Goal: Task Accomplishment & Management: Complete application form

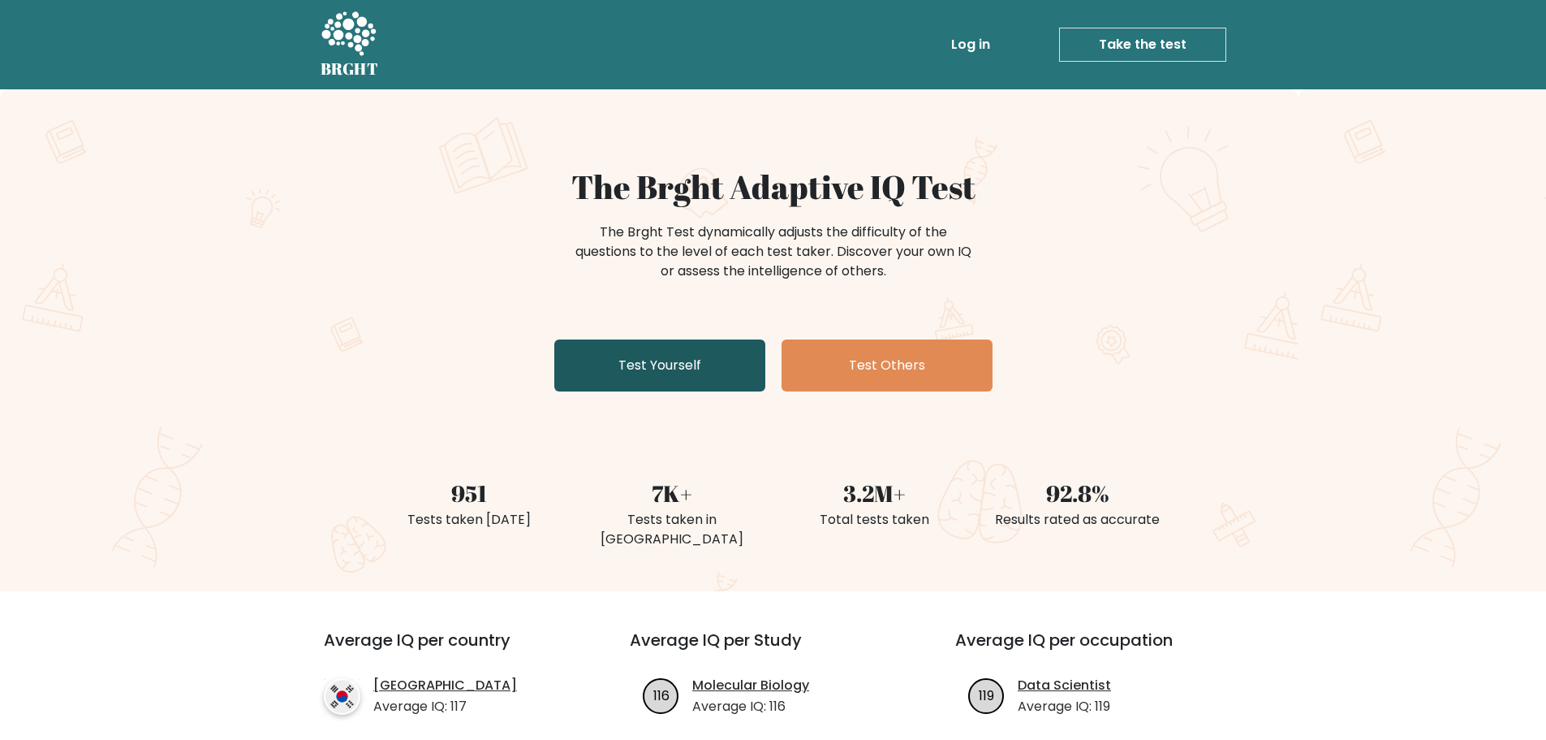
click at [671, 352] on link "Test Yourself" at bounding box center [659, 365] width 211 height 52
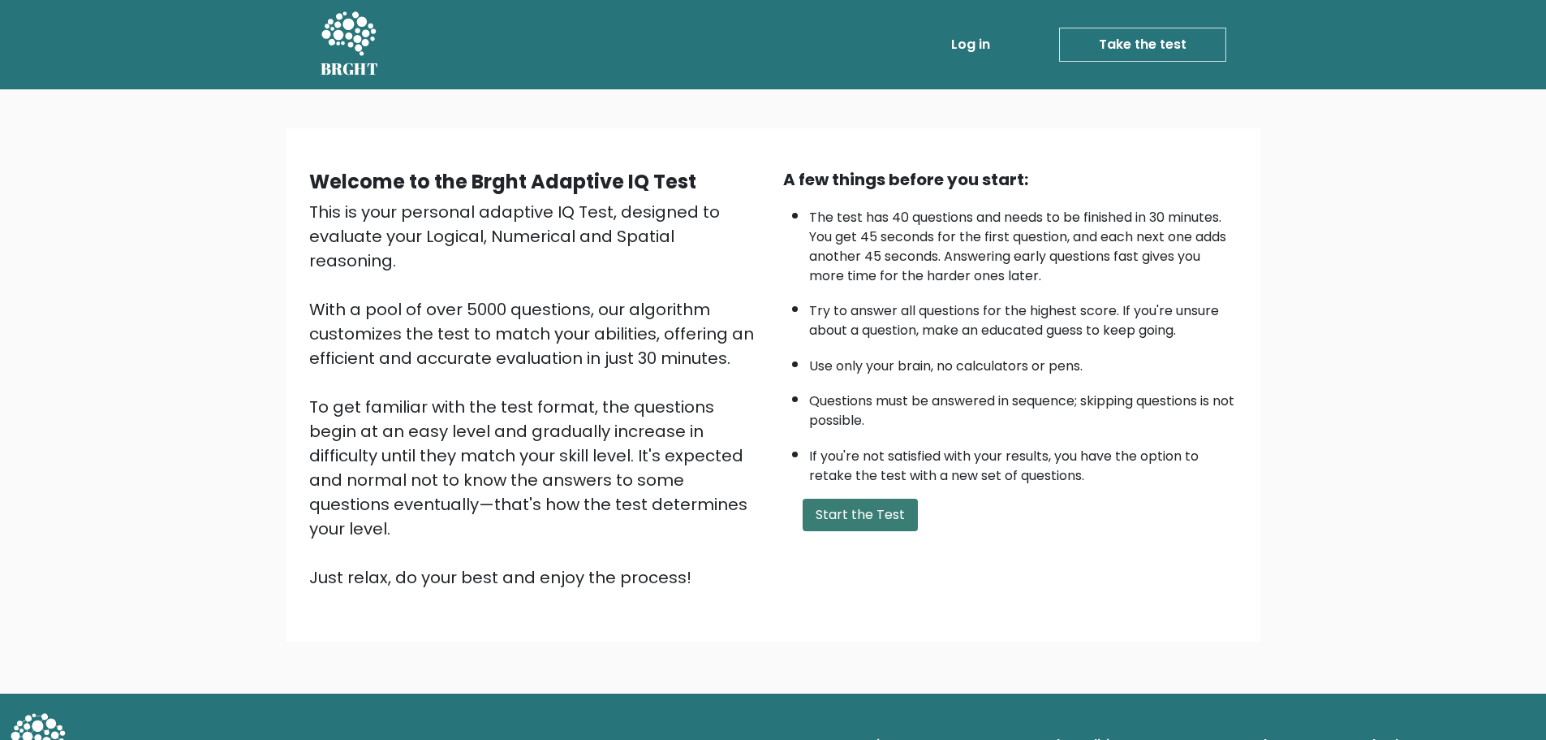
click at [873, 505] on button "Start the Test" at bounding box center [860, 514] width 115 height 32
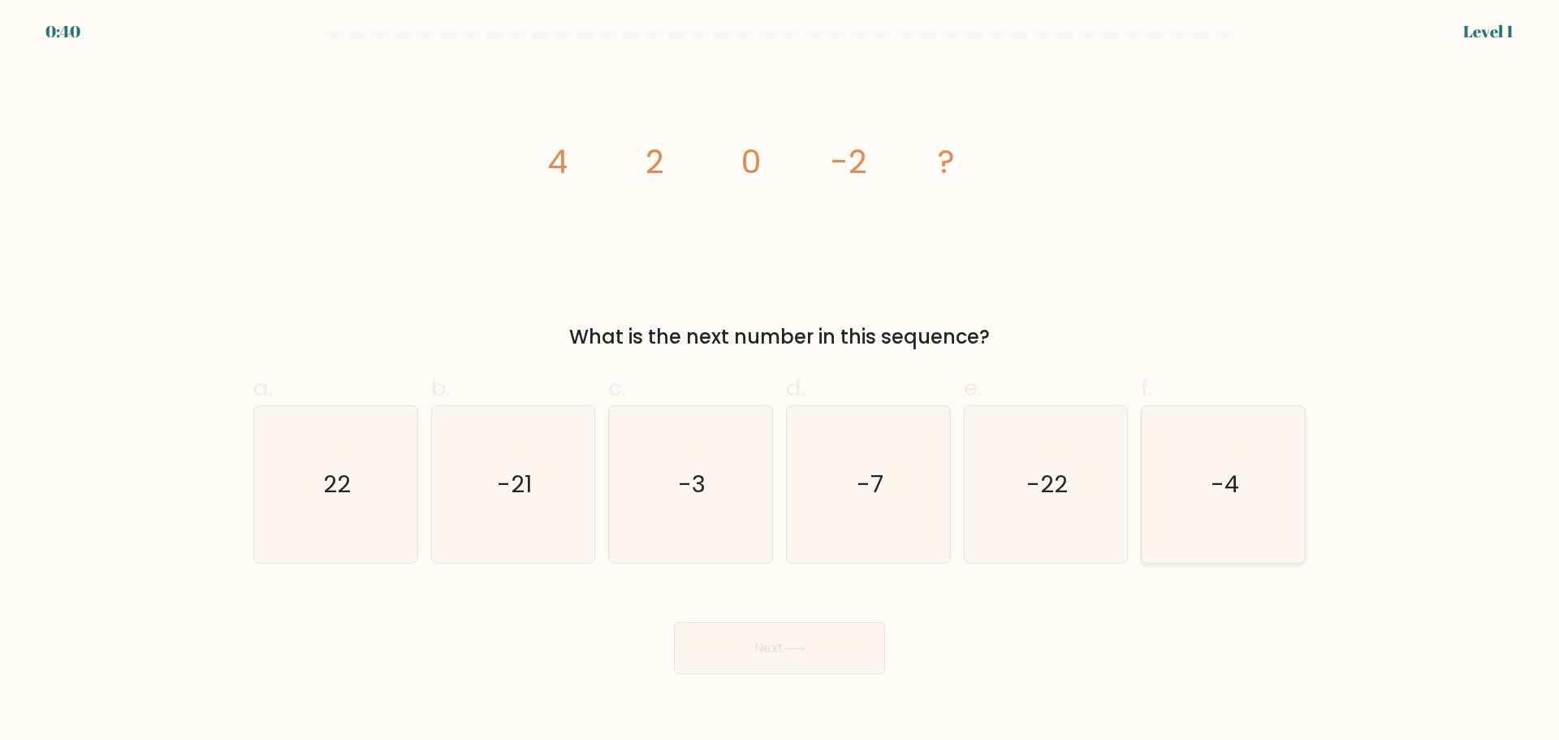
click at [1244, 473] on icon "-4" at bounding box center [1223, 484] width 157 height 157
click at [780, 381] on input "f. -4" at bounding box center [779, 375] width 1 height 11
radio input "true"
click at [791, 656] on button "Next" at bounding box center [779, 648] width 211 height 52
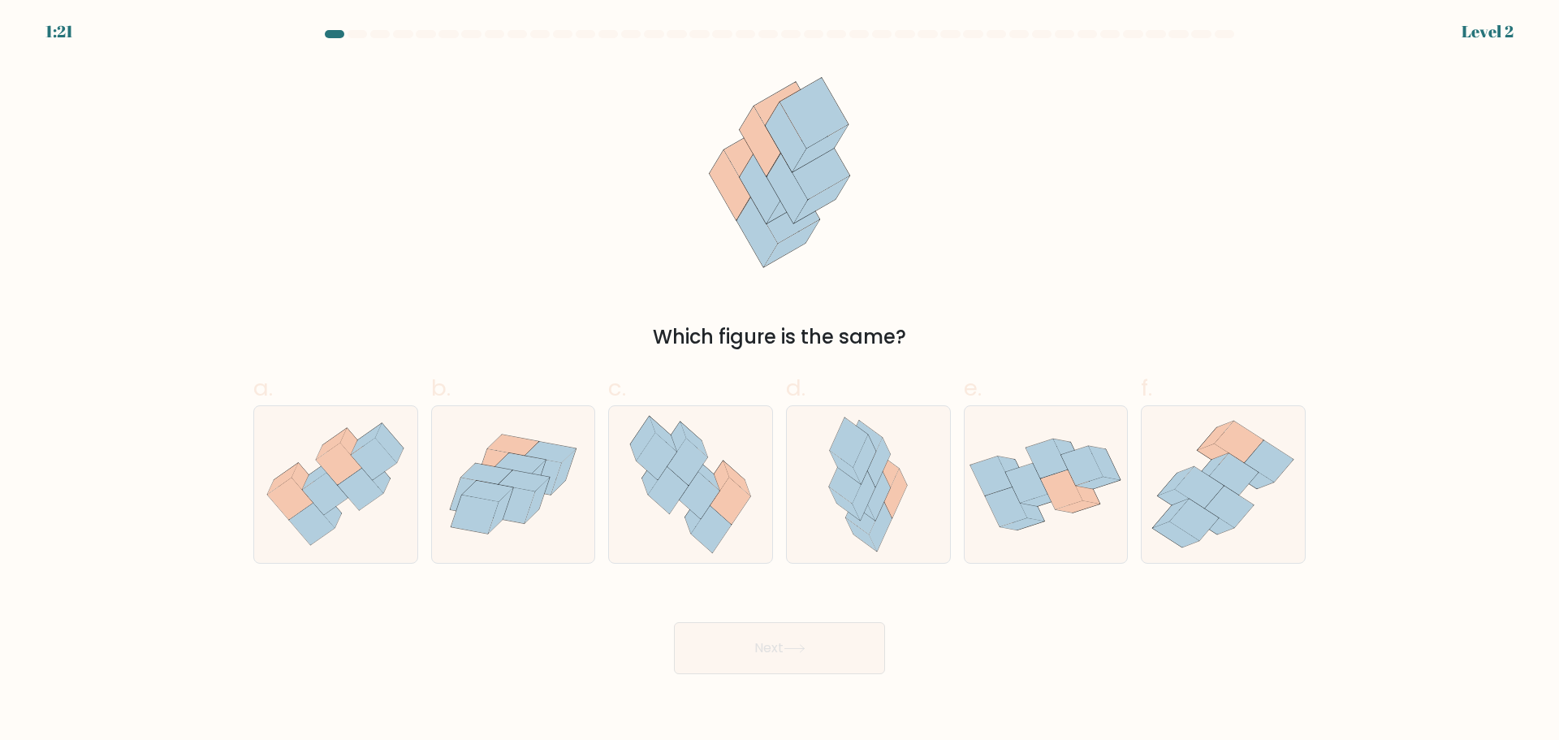
drag, startPoint x: 778, startPoint y: 257, endPoint x: 866, endPoint y: 206, distance: 101.1
click at [866, 206] on icon at bounding box center [779, 173] width 183 height 222
click at [335, 482] on icon at bounding box center [339, 463] width 46 height 42
click at [779, 381] on input "a." at bounding box center [779, 375] width 1 height 11
radio input "true"
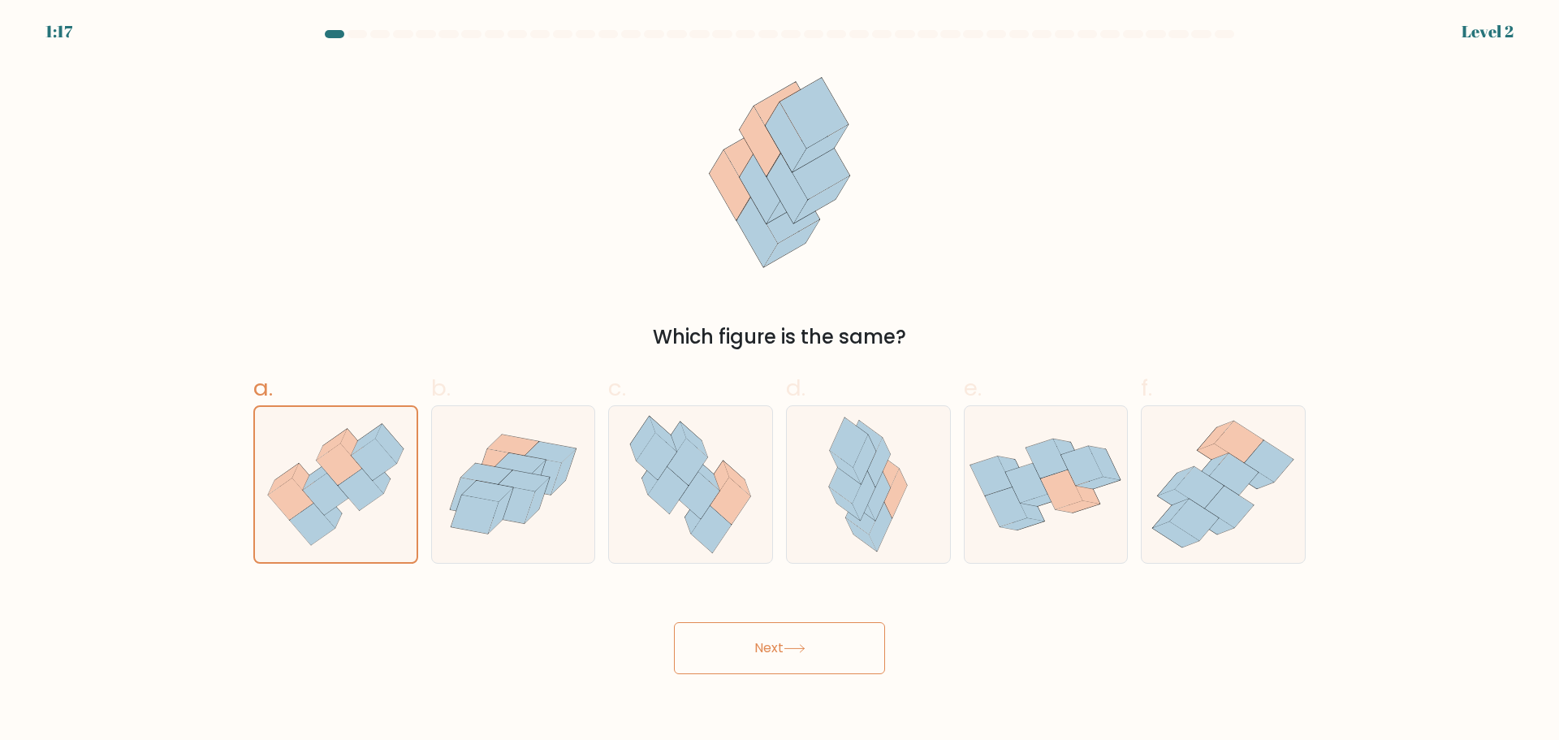
click at [787, 638] on button "Next" at bounding box center [779, 648] width 211 height 52
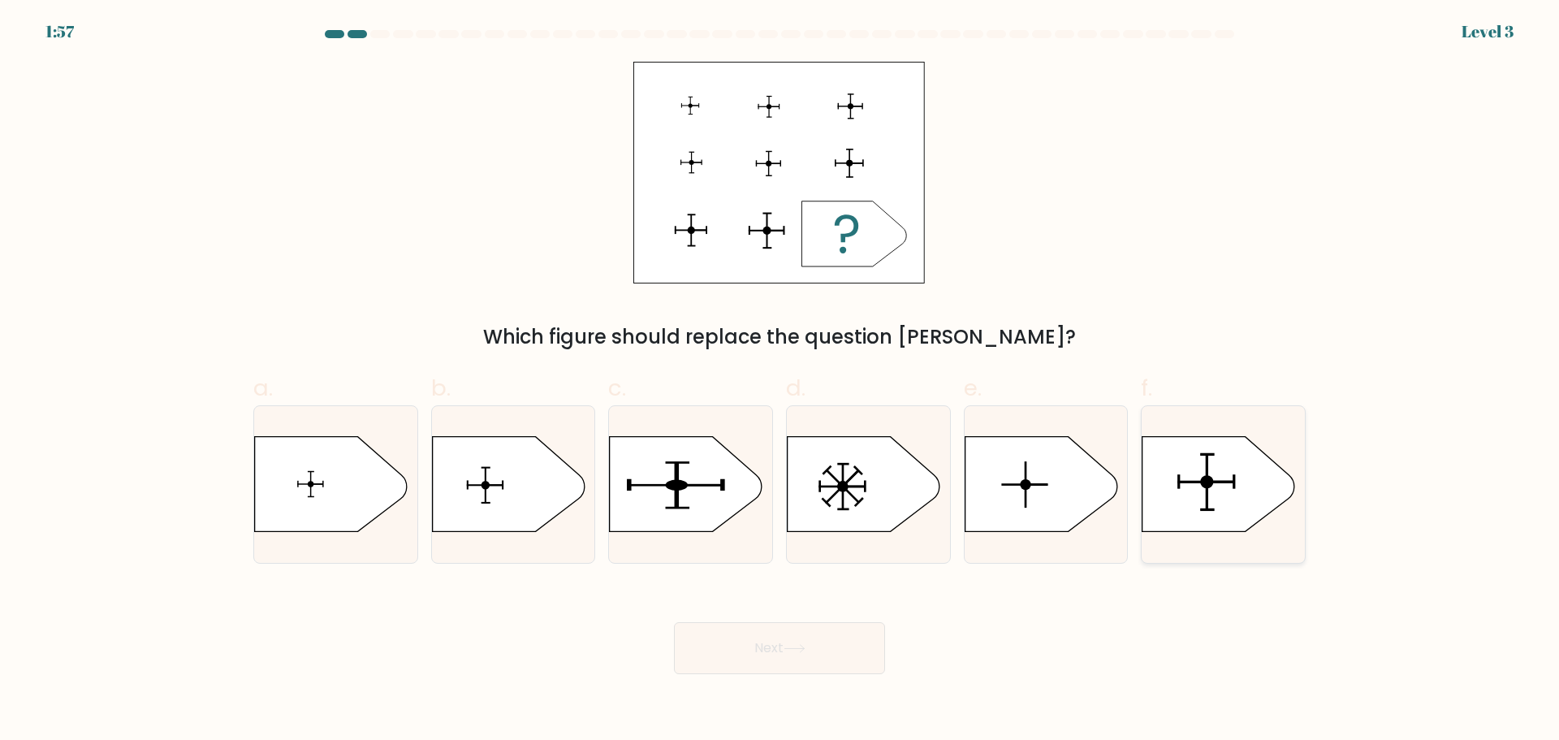
click at [1213, 474] on icon at bounding box center [1218, 483] width 153 height 95
click at [780, 381] on input "f." at bounding box center [779, 375] width 1 height 11
radio input "true"
click at [862, 635] on button "Next" at bounding box center [779, 648] width 211 height 52
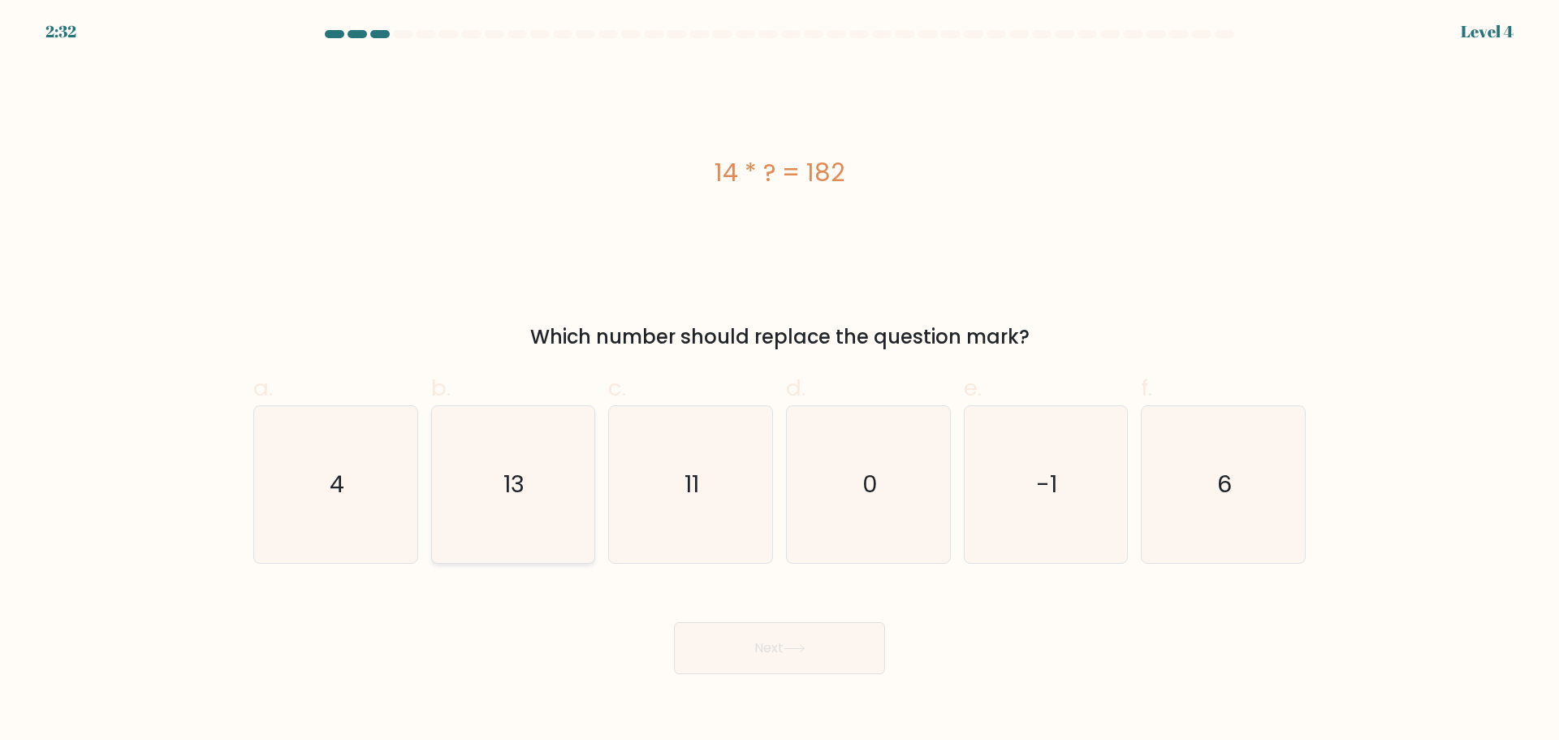
click at [510, 502] on icon "13" at bounding box center [512, 484] width 157 height 157
click at [779, 381] on input "b. 13" at bounding box center [779, 375] width 1 height 11
radio input "true"
click at [789, 640] on button "Next" at bounding box center [779, 648] width 211 height 52
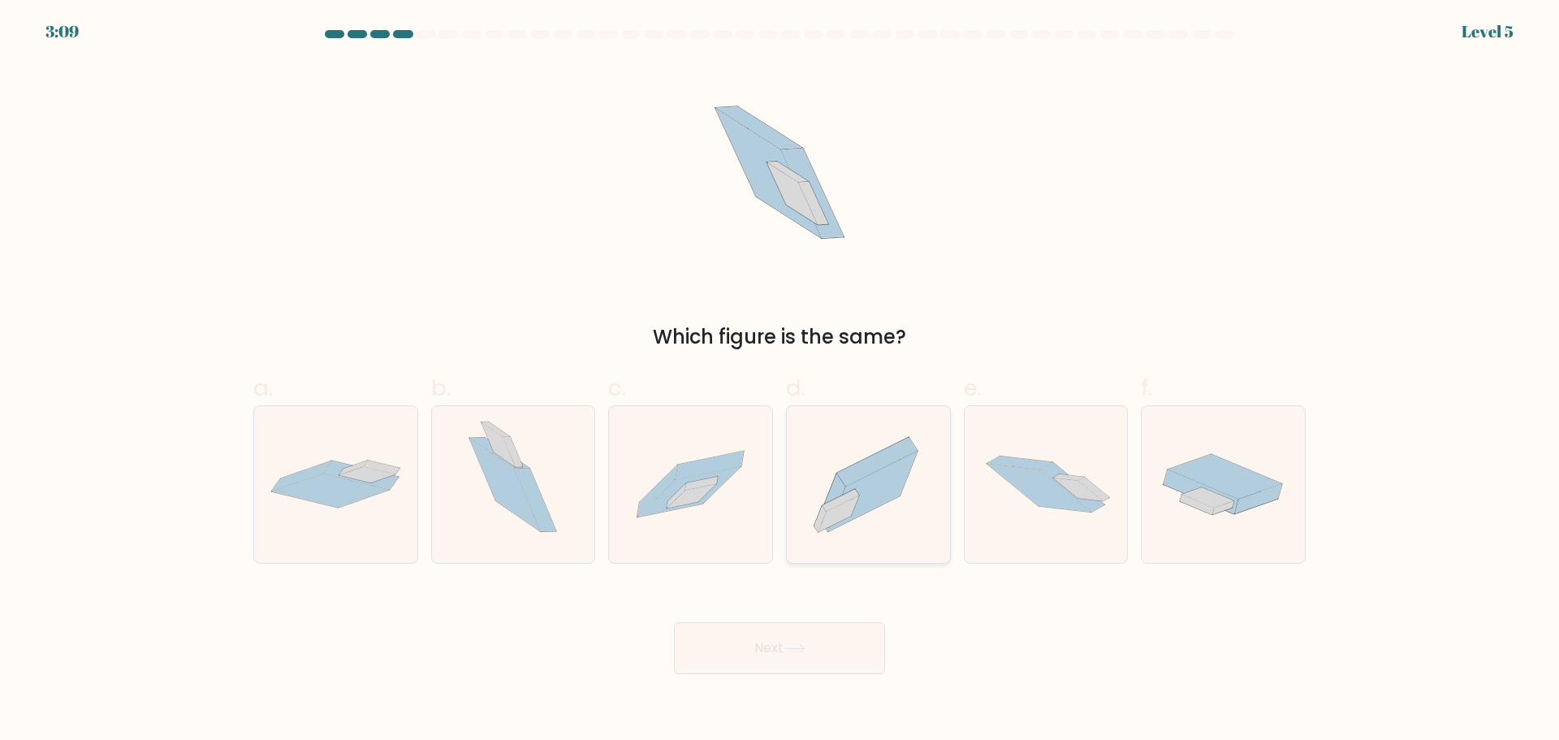
click at [855, 484] on icon at bounding box center [872, 491] width 89 height 80
click at [780, 381] on input "d." at bounding box center [779, 375] width 1 height 11
radio input "true"
click at [825, 630] on button "Next" at bounding box center [779, 648] width 211 height 52
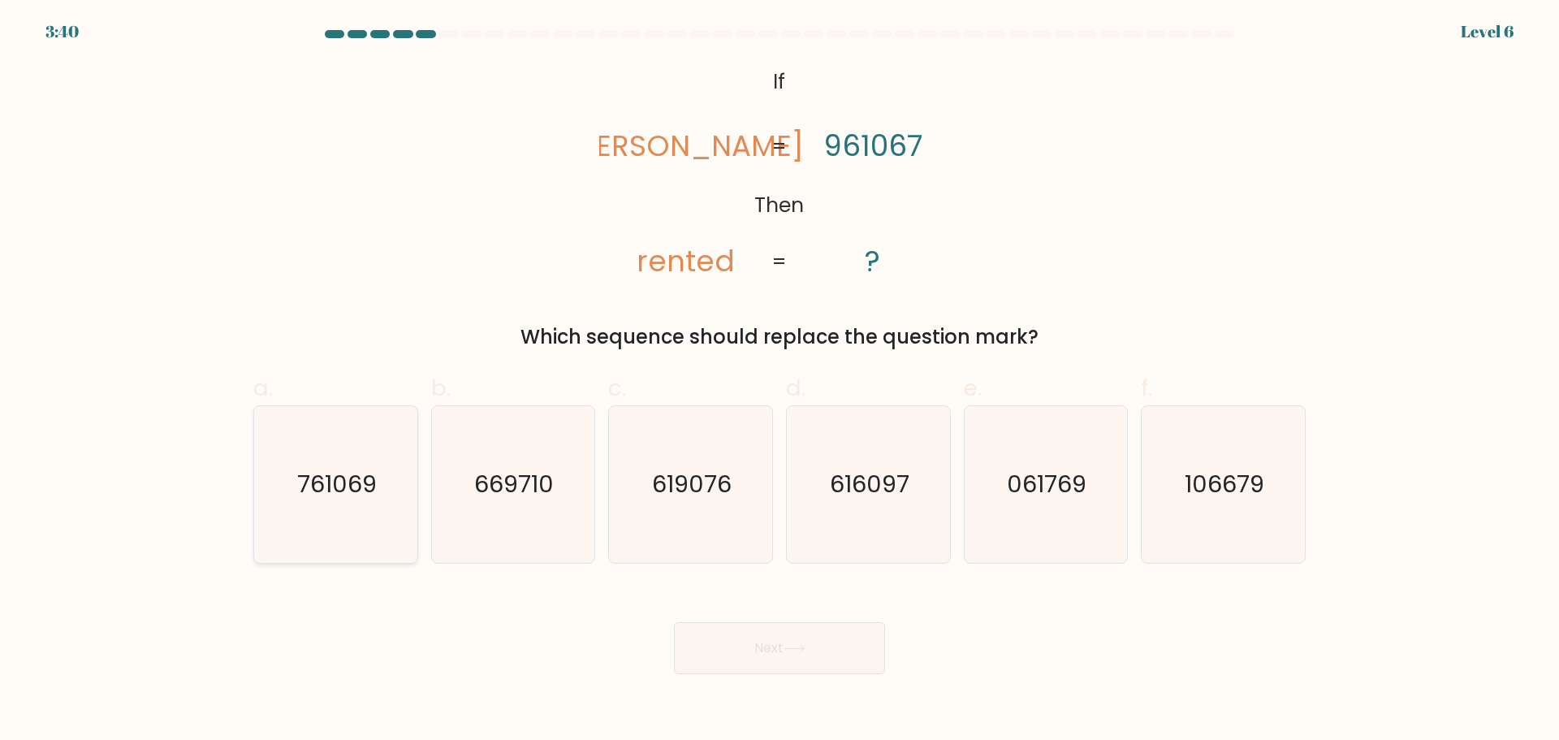
click at [338, 469] on text "761069" at bounding box center [337, 484] width 80 height 32
click at [779, 381] on input "a. 761069" at bounding box center [779, 375] width 1 height 11
radio input "true"
click at [757, 644] on button "Next" at bounding box center [779, 648] width 211 height 52
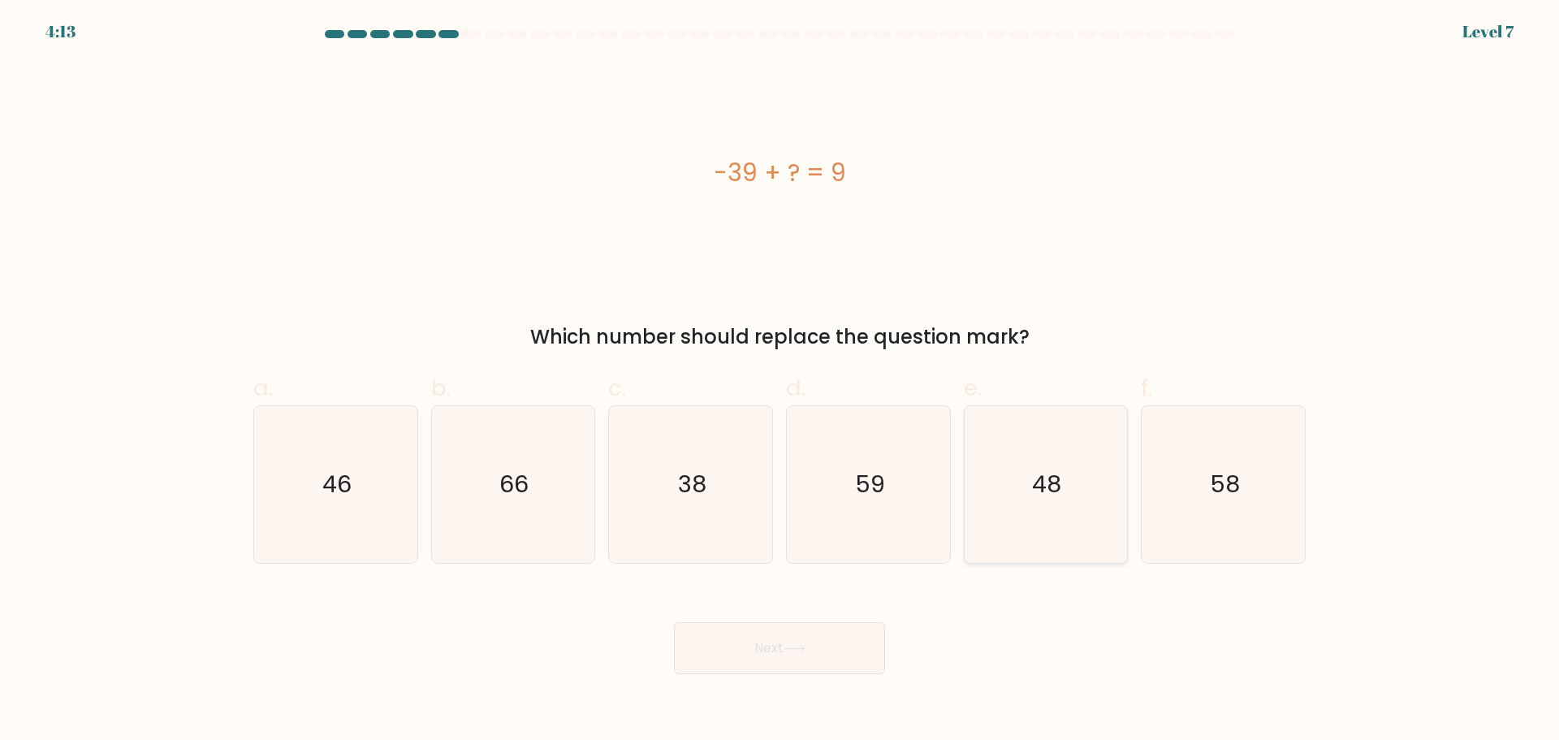
click at [1020, 486] on icon "48" at bounding box center [1045, 484] width 157 height 157
click at [780, 381] on input "e. 48" at bounding box center [779, 375] width 1 height 11
radio input "true"
click at [861, 643] on button "Next" at bounding box center [779, 648] width 211 height 52
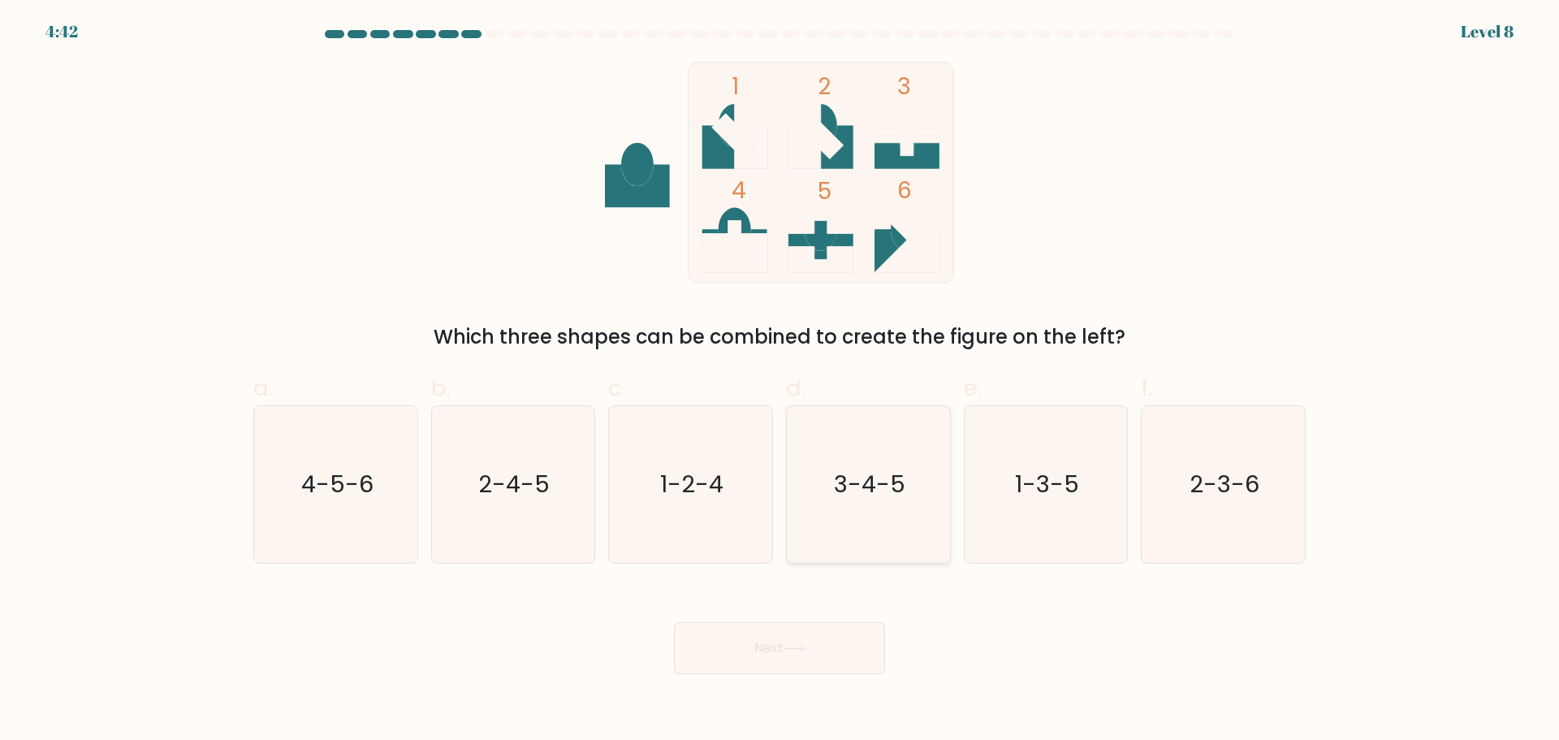
drag, startPoint x: 908, startPoint y: 491, endPoint x: 856, endPoint y: 530, distance: 64.9
click at [906, 493] on icon "3-4-5" at bounding box center [868, 484] width 157 height 157
click at [780, 381] on input "d. 3-4-5" at bounding box center [779, 375] width 1 height 11
radio input "true"
click at [813, 637] on button "Next" at bounding box center [779, 648] width 211 height 52
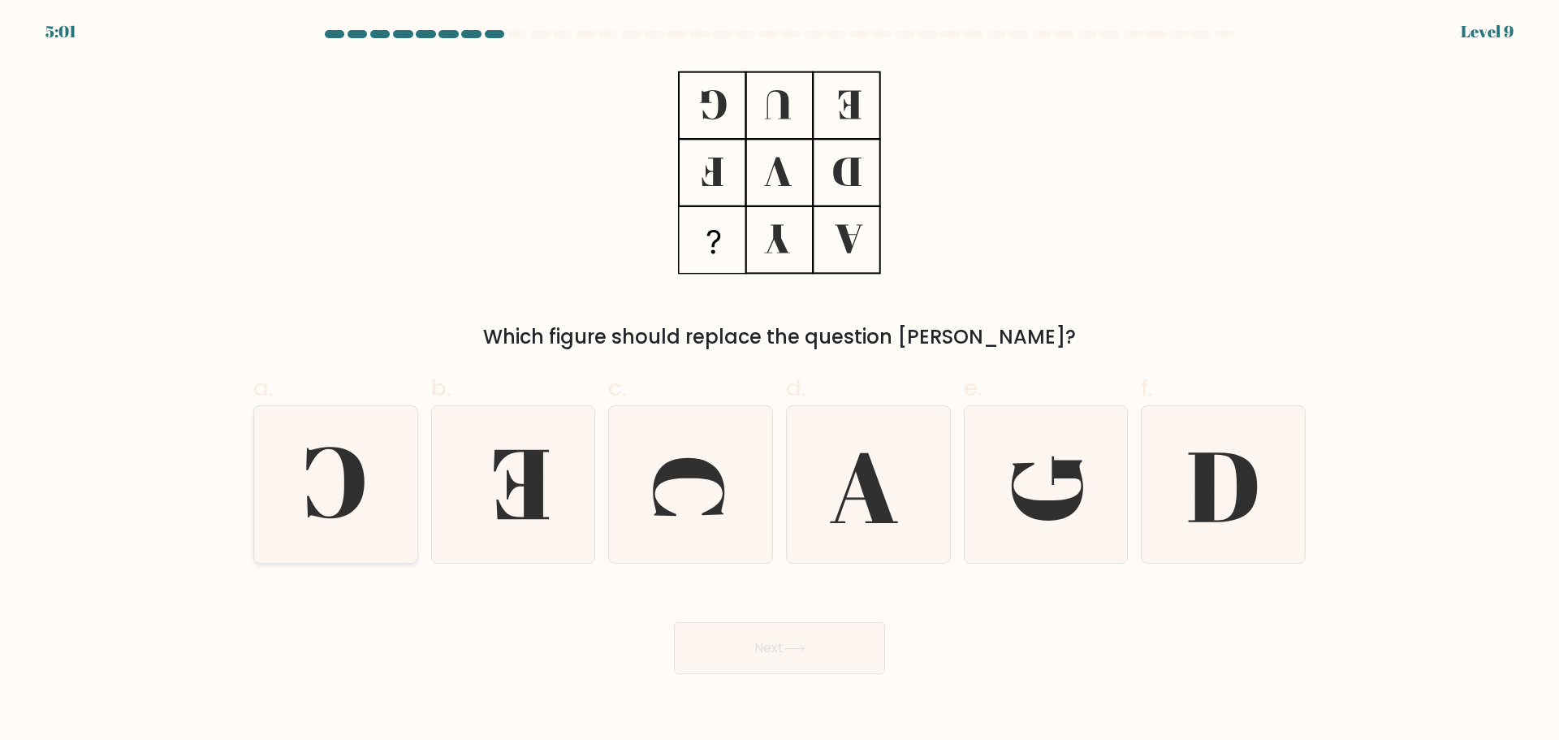
click at [383, 446] on icon at bounding box center [335, 484] width 157 height 157
click at [779, 381] on input "a." at bounding box center [779, 375] width 1 height 11
radio input "true"
drag, startPoint x: 787, startPoint y: 644, endPoint x: 777, endPoint y: 637, distance: 12.4
click at [785, 643] on button "Next" at bounding box center [779, 648] width 211 height 52
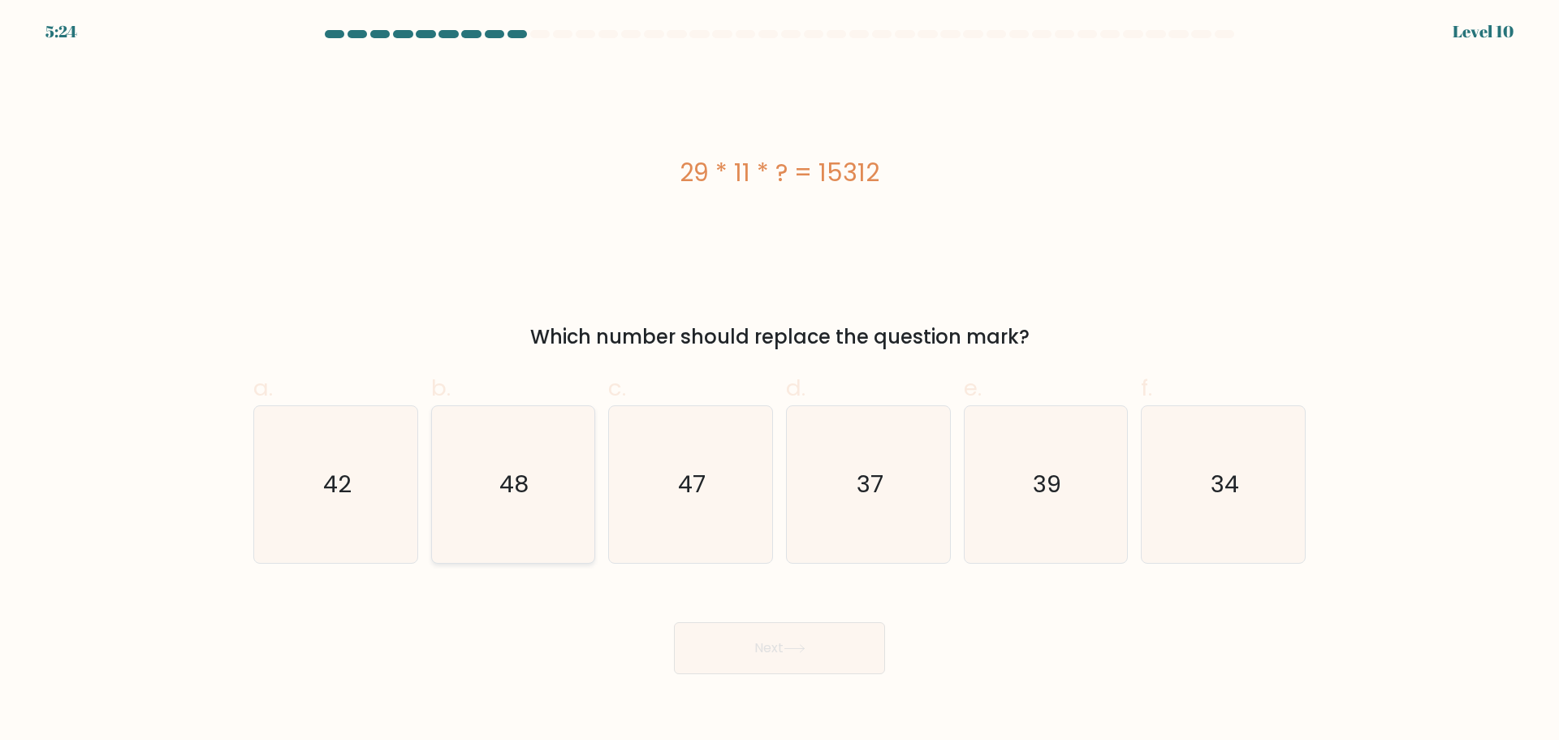
drag, startPoint x: 546, startPoint y: 511, endPoint x: 713, endPoint y: 605, distance: 191.2
click at [545, 511] on icon "48" at bounding box center [512, 484] width 157 height 157
click at [779, 381] on input "b. 48" at bounding box center [779, 375] width 1 height 11
radio input "true"
click at [761, 636] on button "Next" at bounding box center [779, 648] width 211 height 52
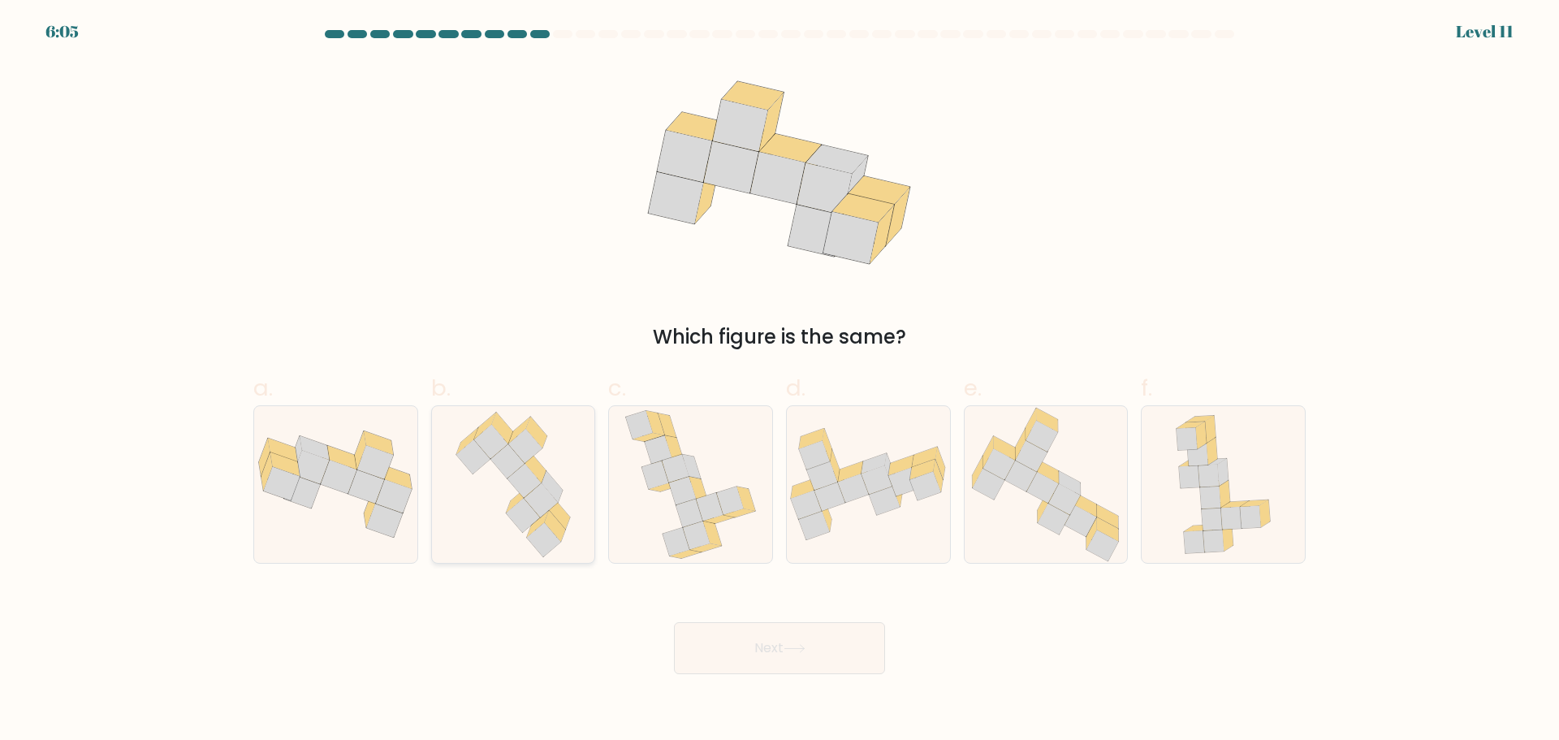
click at [519, 497] on icon at bounding box center [517, 498] width 22 height 27
click at [779, 381] on input "b." at bounding box center [779, 375] width 1 height 11
radio input "true"
click at [867, 639] on button "Next" at bounding box center [779, 648] width 211 height 52
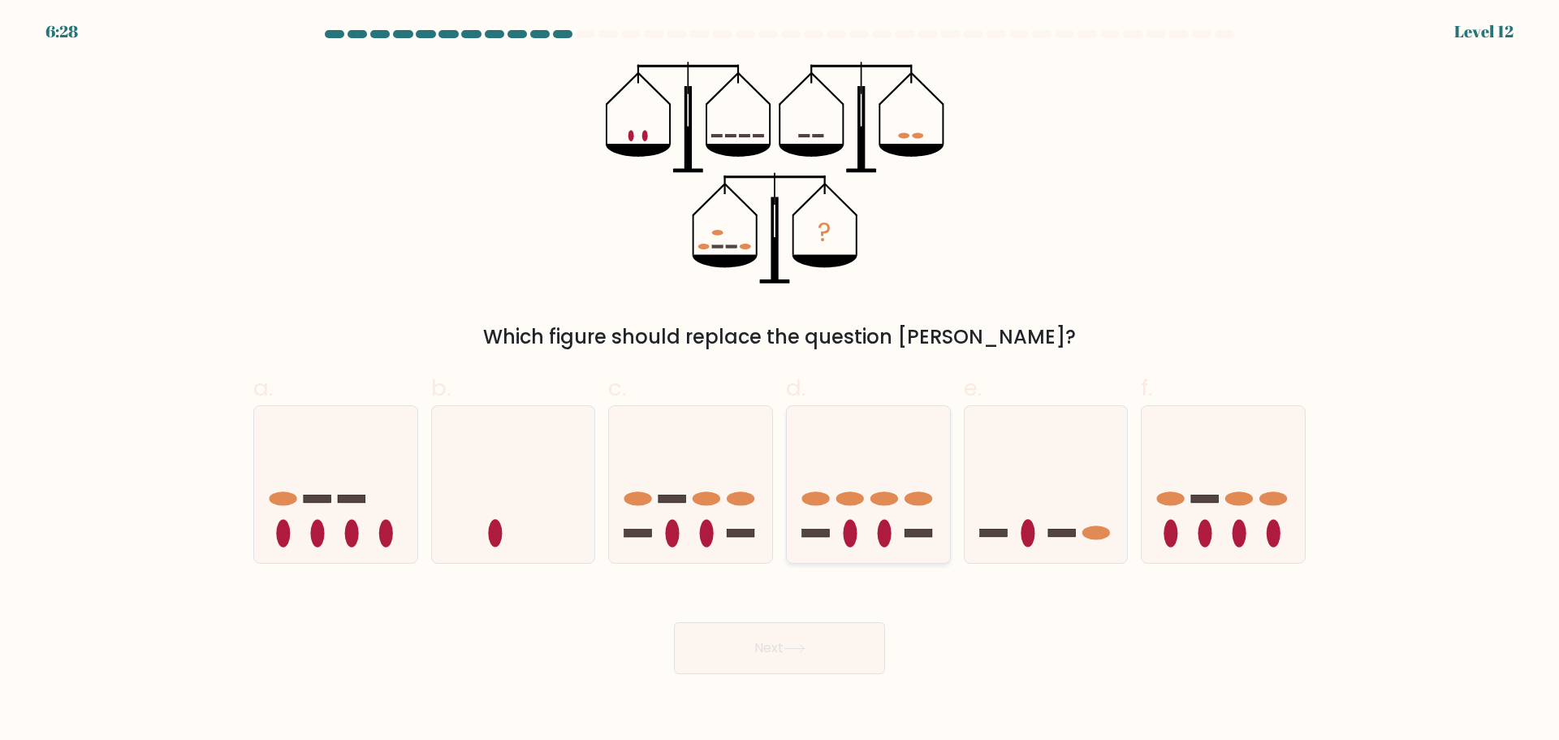
drag, startPoint x: 1013, startPoint y: 468, endPoint x: 947, endPoint y: 551, distance: 105.7
click at [1014, 468] on icon at bounding box center [1045, 483] width 163 height 135
click at [780, 381] on input "e." at bounding box center [779, 375] width 1 height 11
radio input "true"
drag, startPoint x: 860, startPoint y: 653, endPoint x: 826, endPoint y: 639, distance: 36.8
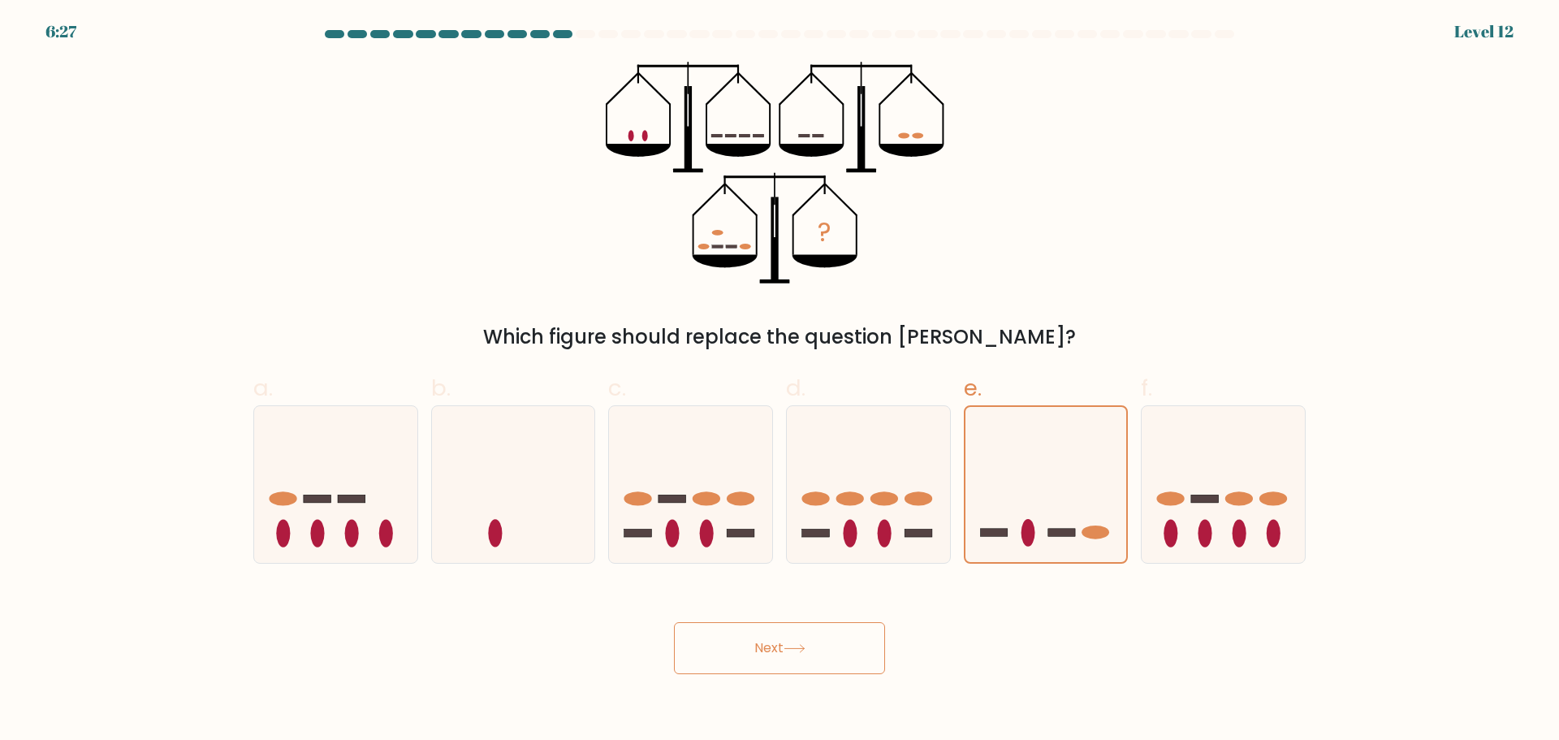
click at [855, 650] on button "Next" at bounding box center [779, 648] width 211 height 52
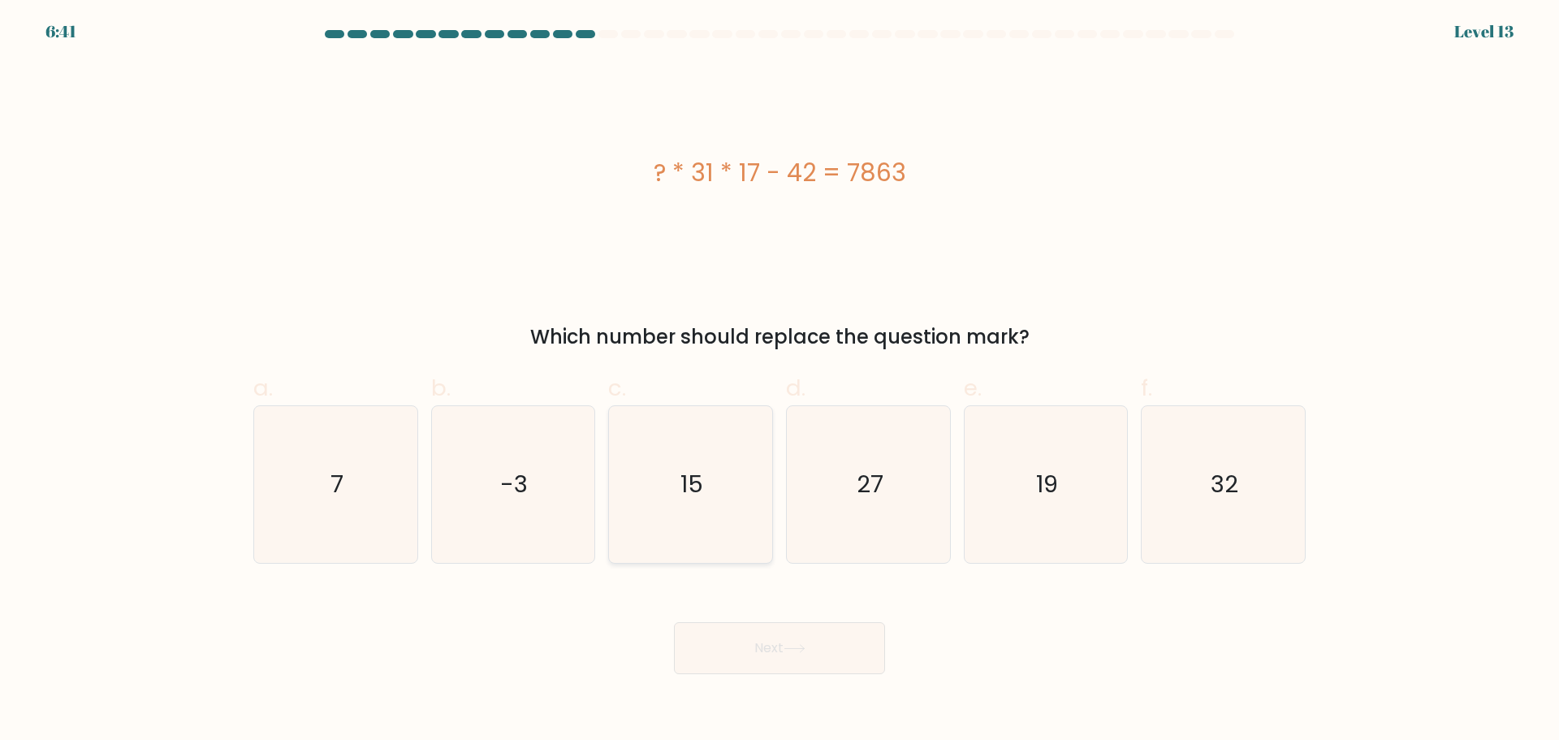
click at [744, 468] on icon "15" at bounding box center [690, 484] width 157 height 157
click at [779, 381] on input "c. 15" at bounding box center [779, 375] width 1 height 11
radio input "true"
click at [756, 629] on button "Next" at bounding box center [779, 648] width 211 height 52
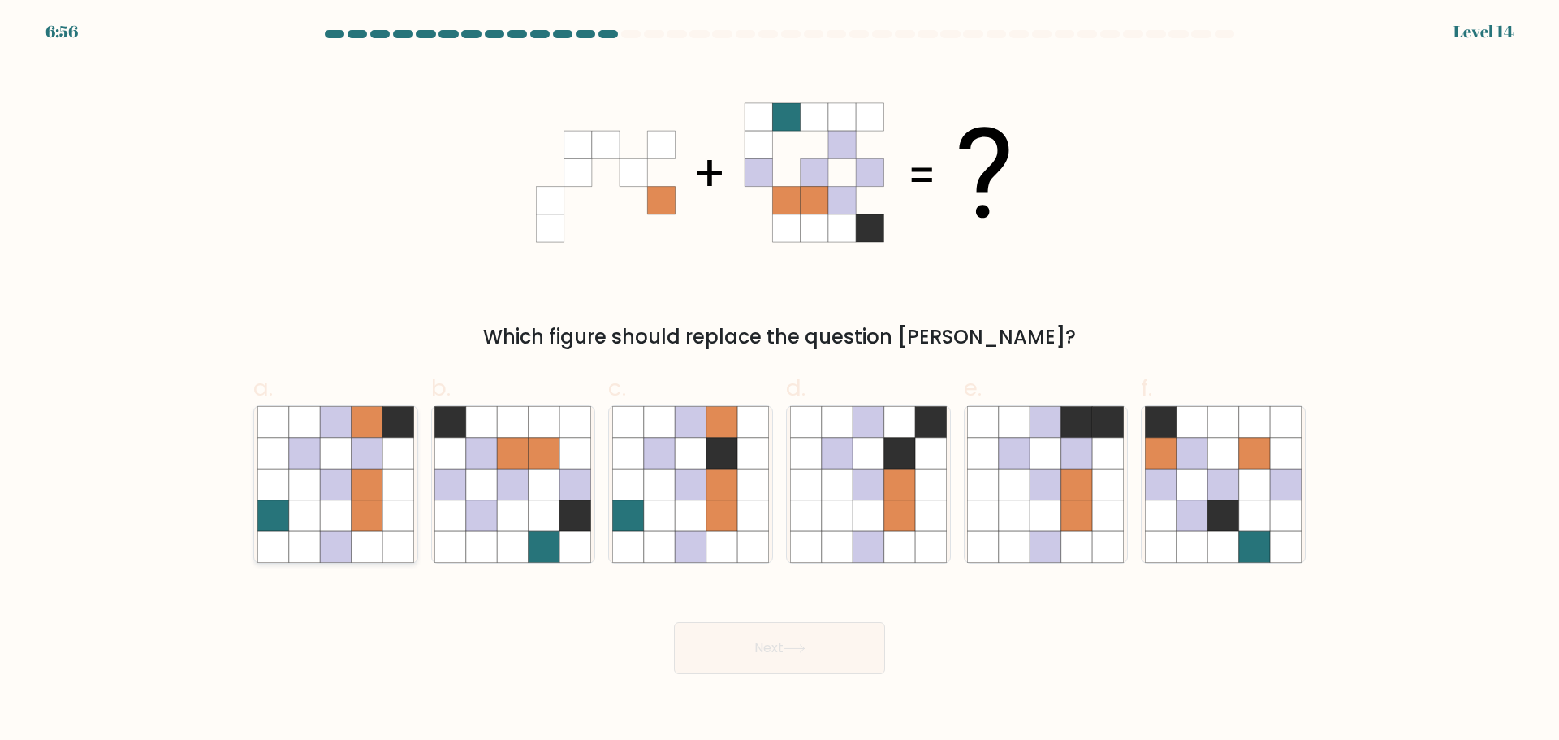
click at [393, 429] on icon at bounding box center [397, 421] width 31 height 31
click at [779, 381] on input "a." at bounding box center [779, 375] width 1 height 11
radio input "true"
click at [751, 644] on button "Next" at bounding box center [779, 648] width 211 height 52
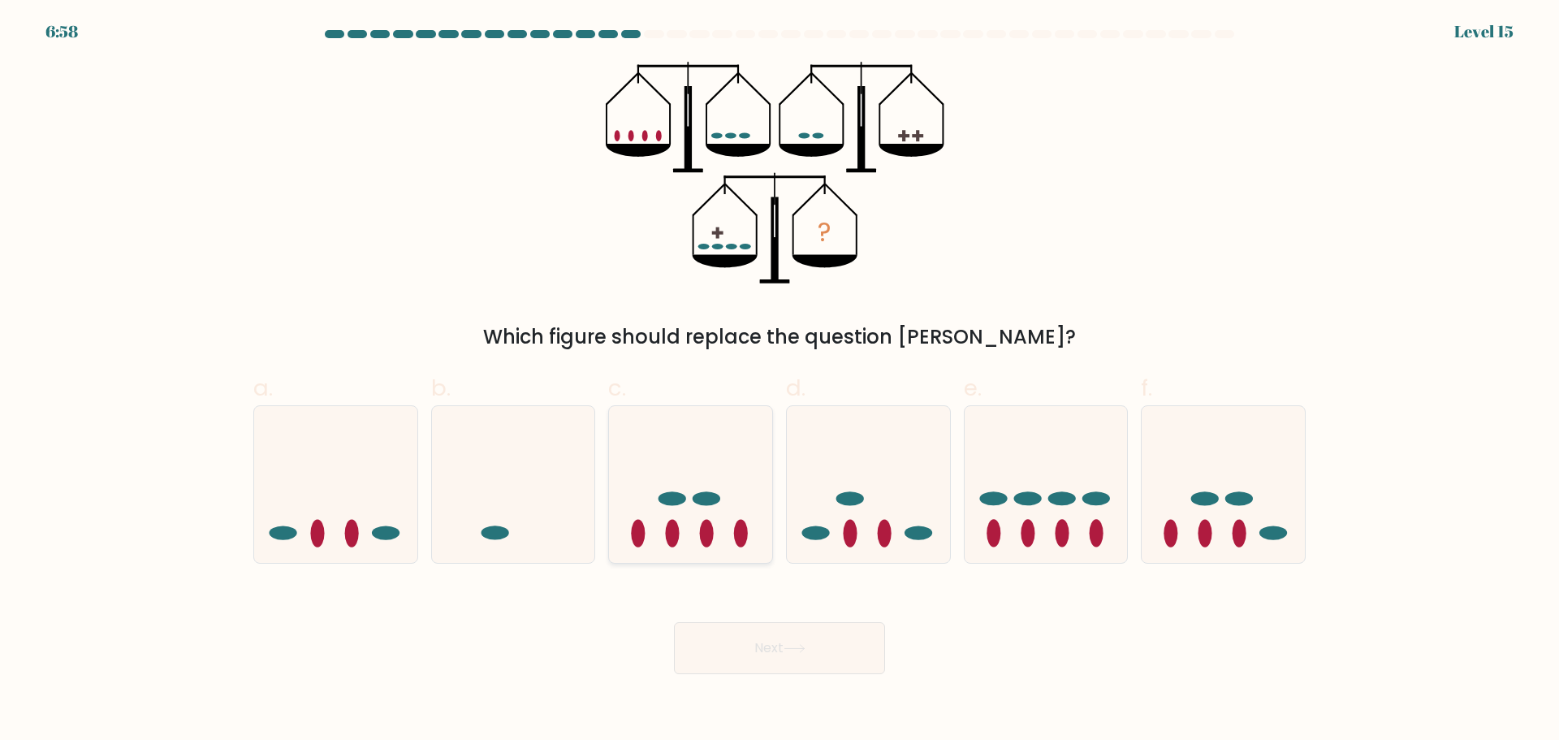
click at [707, 471] on icon at bounding box center [690, 483] width 163 height 135
click at [779, 381] on input "c." at bounding box center [779, 375] width 1 height 11
radio input "true"
click at [837, 653] on button "Next" at bounding box center [779, 648] width 211 height 52
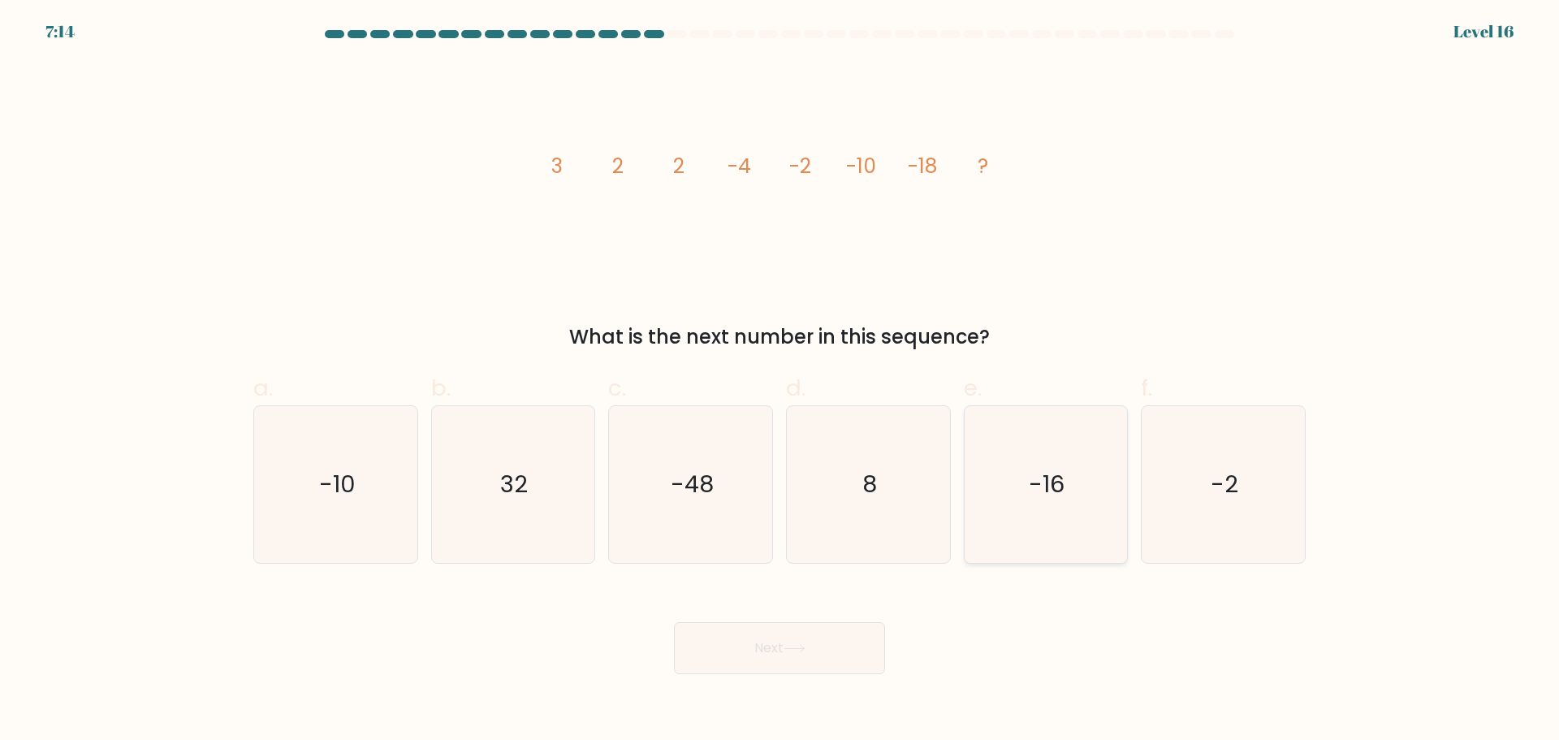
click at [1016, 481] on icon "-16" at bounding box center [1045, 484] width 157 height 157
click at [780, 381] on input "e. -16" at bounding box center [779, 375] width 1 height 11
radio input "true"
click at [776, 661] on button "Next" at bounding box center [779, 648] width 211 height 52
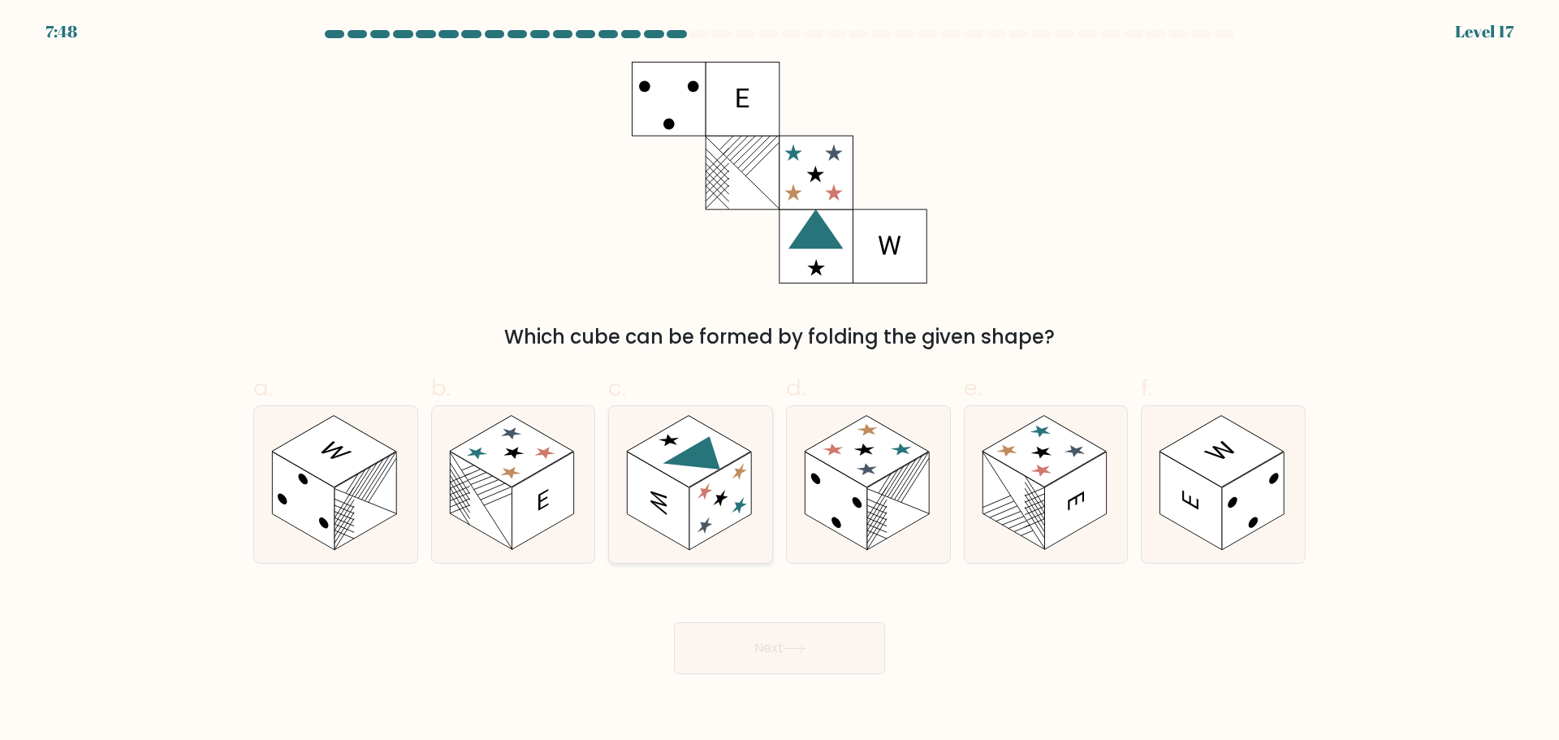
click at [735, 471] on rect at bounding box center [720, 500] width 62 height 98
click at [779, 381] on input "c." at bounding box center [779, 375] width 1 height 11
radio input "true"
drag, startPoint x: 843, startPoint y: 609, endPoint x: 848, endPoint y: 631, distance: 22.5
click at [842, 612] on div "Next" at bounding box center [780, 628] width 1072 height 91
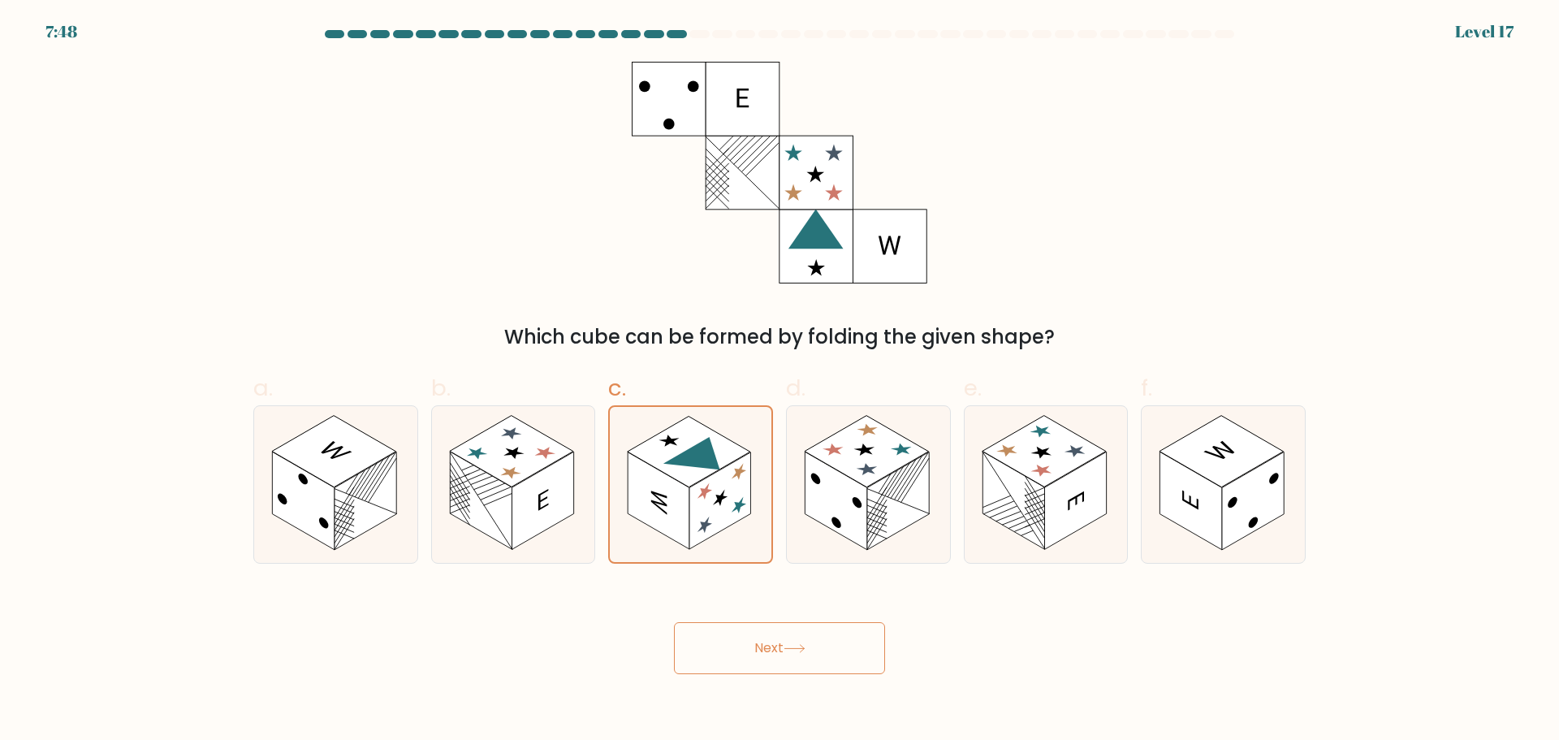
click at [860, 656] on button "Next" at bounding box center [779, 648] width 211 height 52
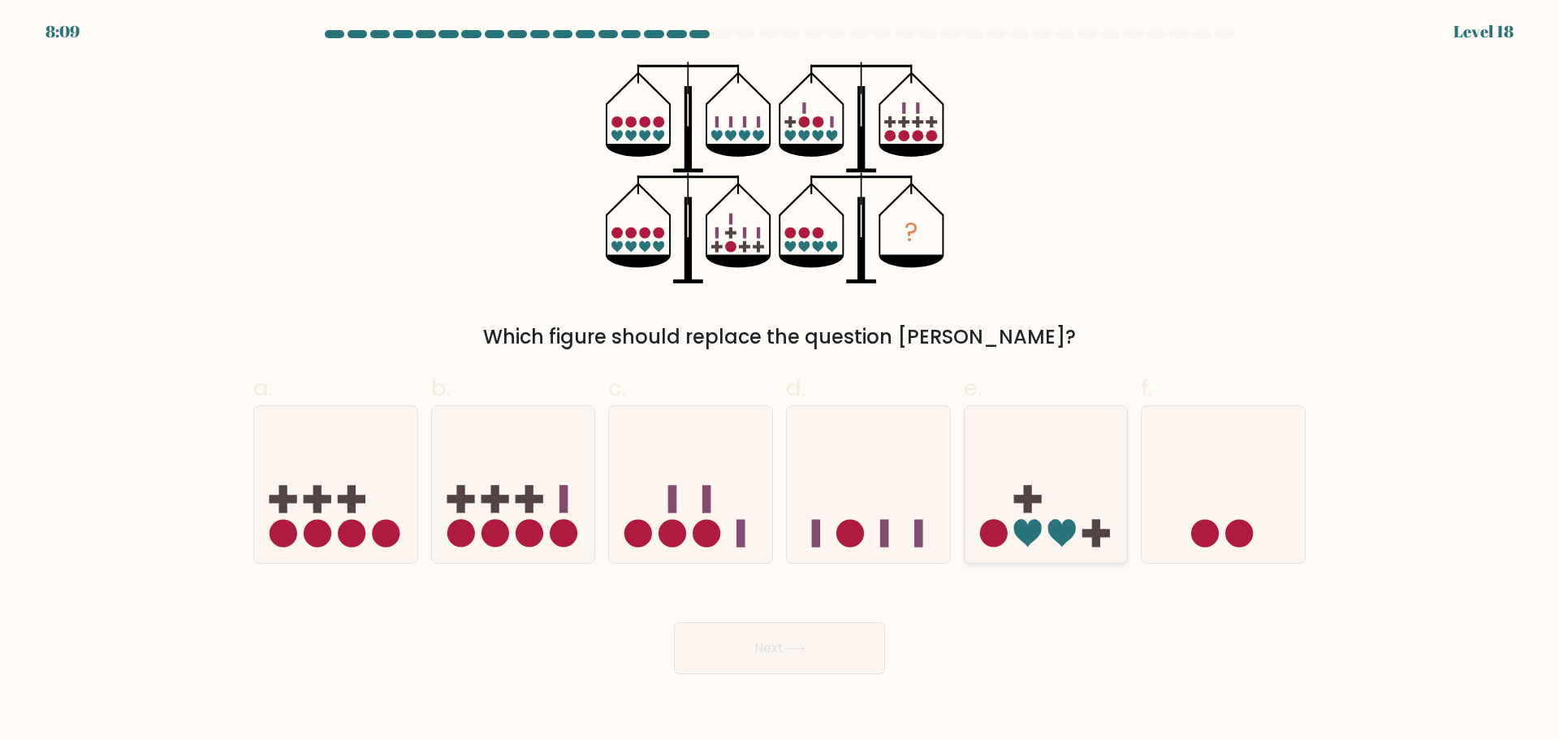
click at [1047, 504] on icon at bounding box center [1045, 483] width 163 height 135
click at [780, 381] on input "e." at bounding box center [779, 375] width 1 height 11
radio input "true"
click at [858, 652] on button "Next" at bounding box center [779, 648] width 211 height 52
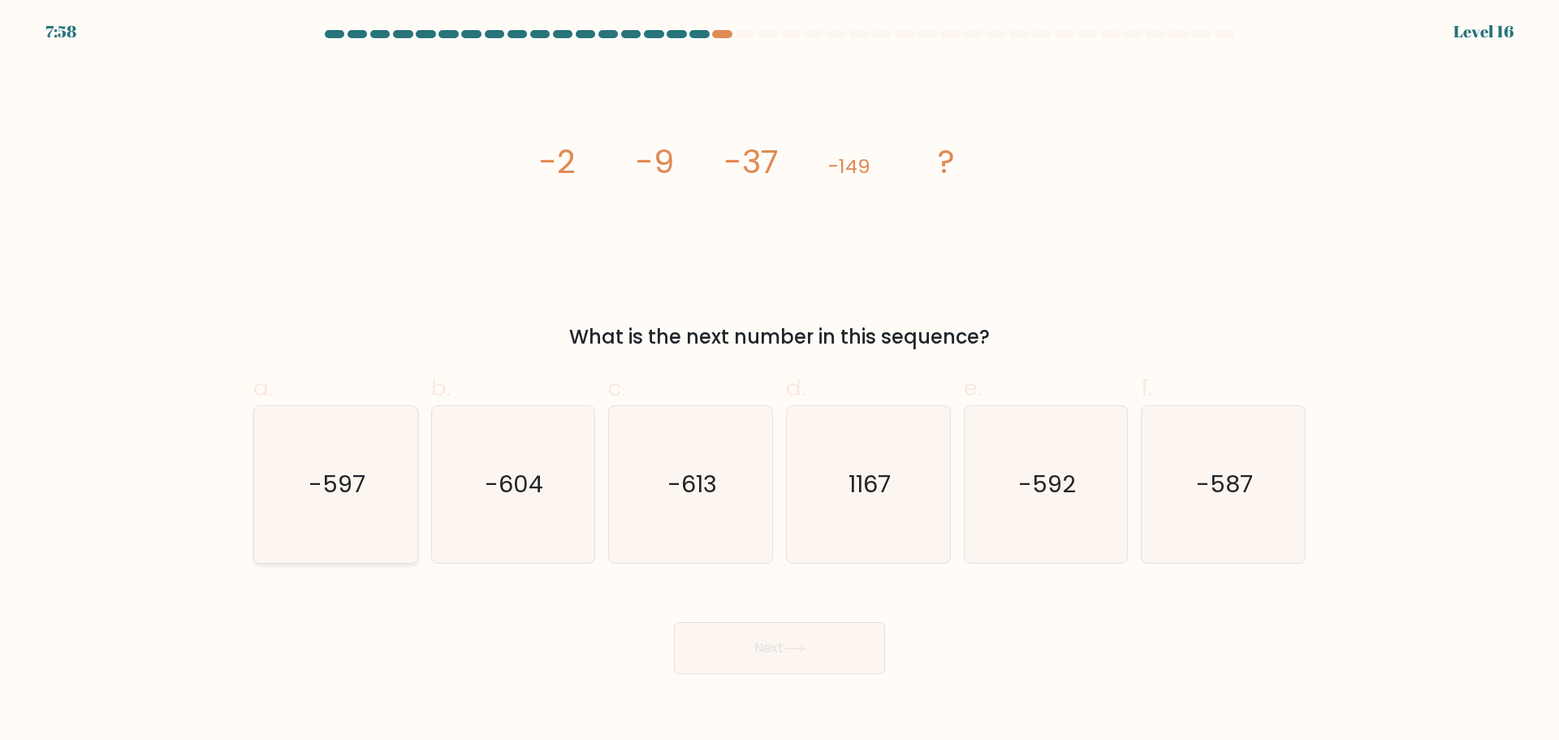
click at [399, 506] on icon "-597" at bounding box center [335, 484] width 157 height 157
click at [779, 381] on input "a. -597" at bounding box center [779, 375] width 1 height 11
radio input "true"
click at [797, 636] on button "Next" at bounding box center [779, 648] width 211 height 52
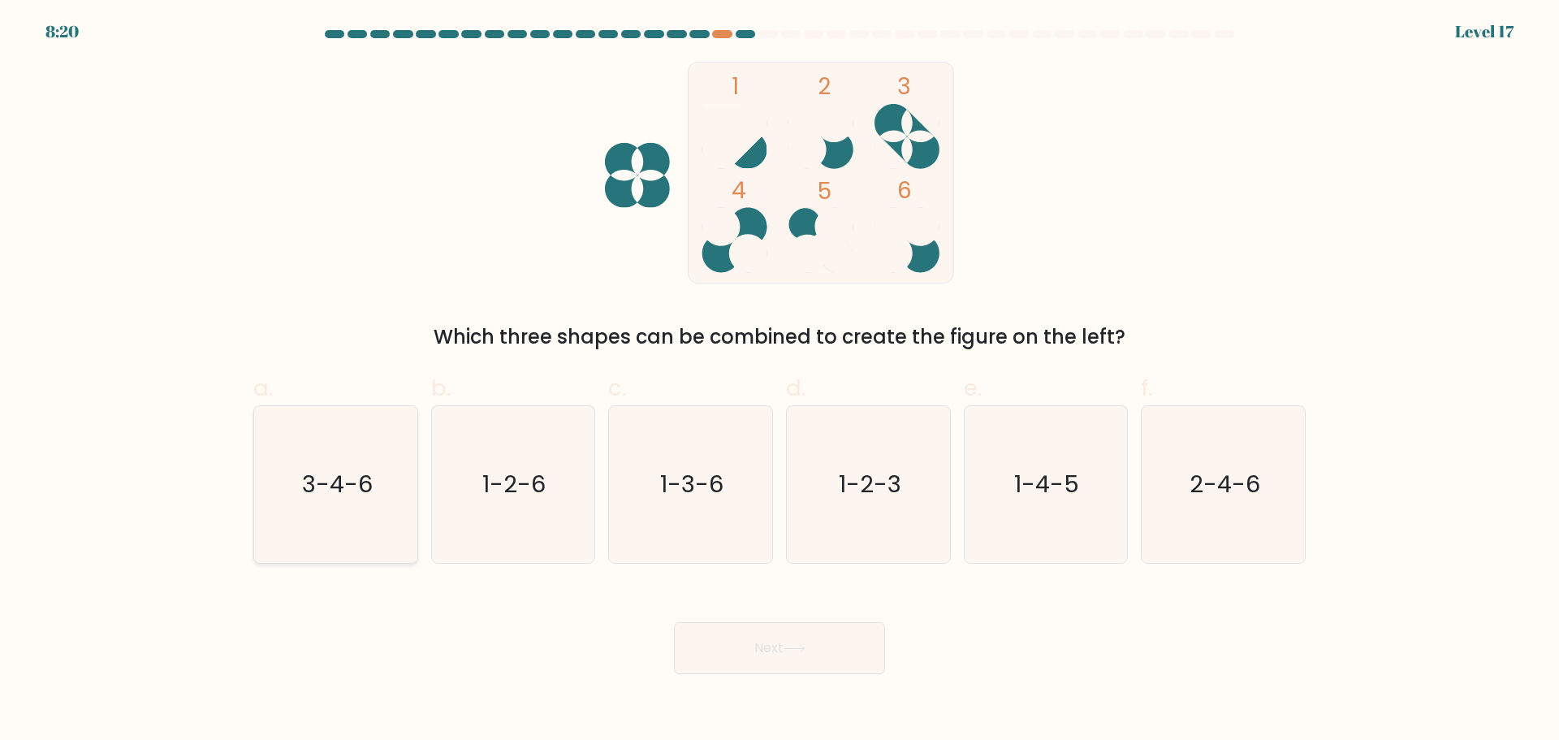
click at [336, 493] on text "3-4-6" at bounding box center [337, 484] width 71 height 32
click at [779, 381] on input "a. 3-4-6" at bounding box center [779, 375] width 1 height 11
radio input "true"
click at [767, 659] on button "Next" at bounding box center [779, 648] width 211 height 52
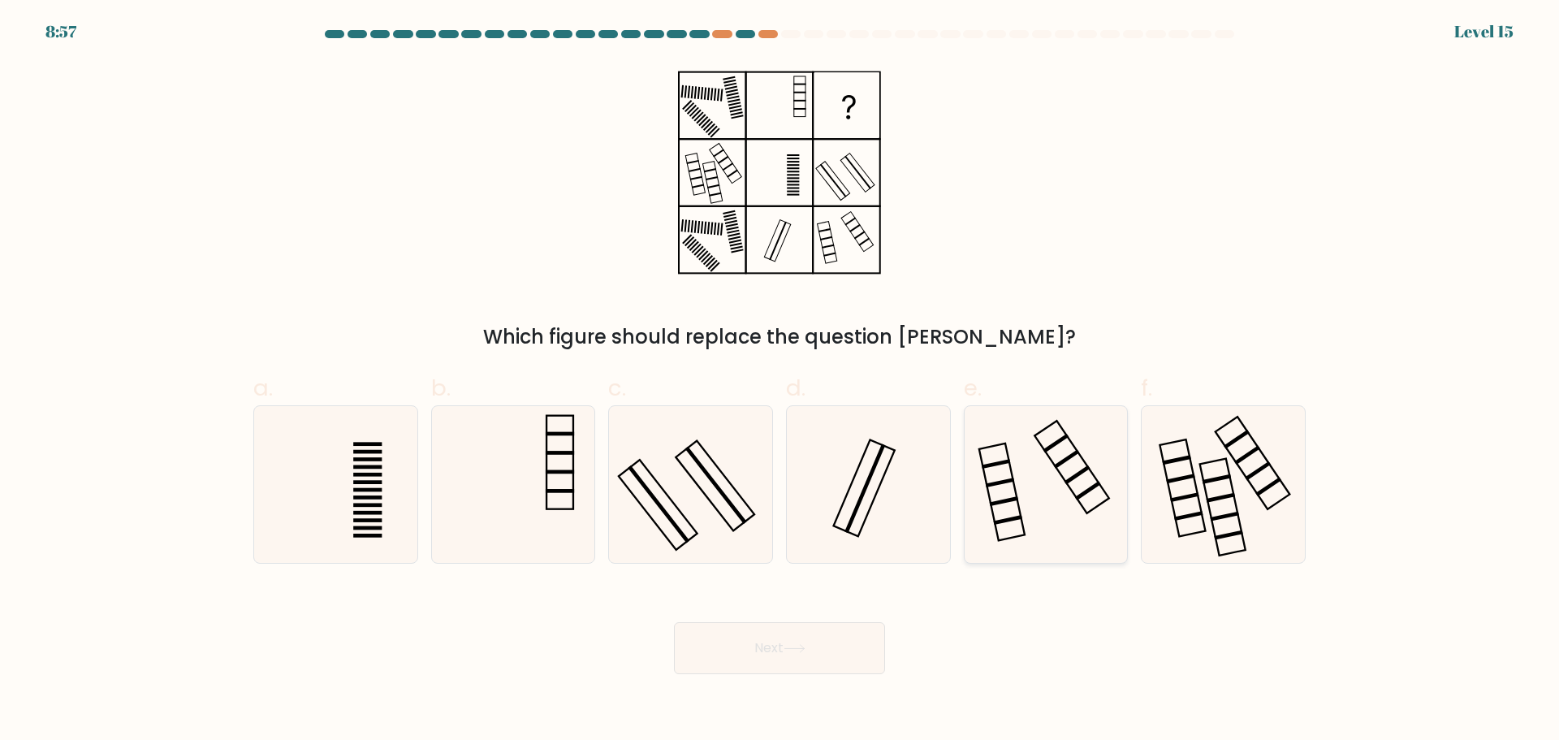
drag, startPoint x: 1054, startPoint y: 472, endPoint x: 1063, endPoint y: 467, distance: 9.5
click at [1063, 467] on icon at bounding box center [1045, 484] width 157 height 157
click at [780, 381] on input "e." at bounding box center [779, 375] width 1 height 11
radio input "true"
click at [788, 640] on button "Next" at bounding box center [779, 648] width 211 height 52
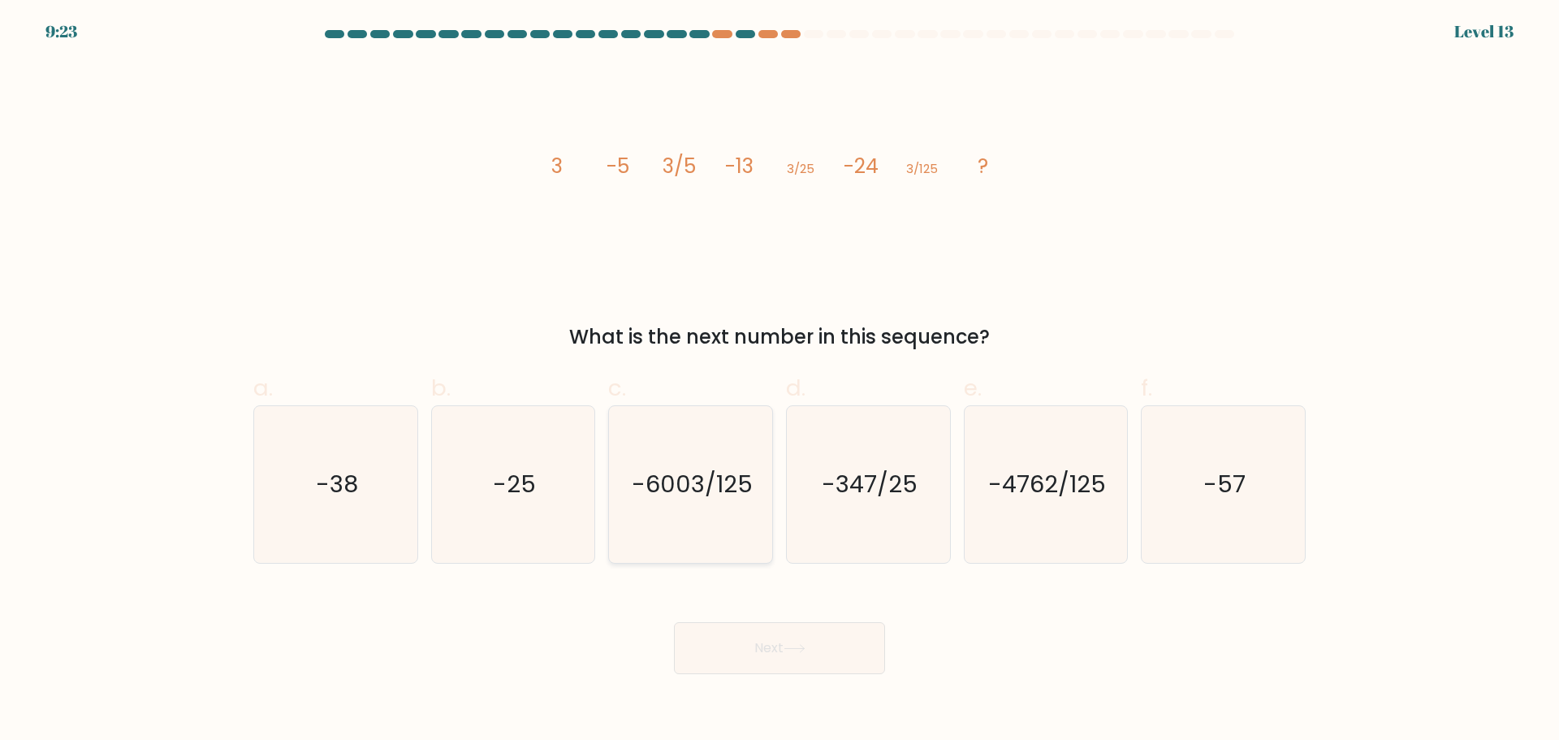
click at [688, 472] on text "-6003/125" at bounding box center [692, 484] width 121 height 32
click at [779, 381] on input "c. -6003/125" at bounding box center [779, 375] width 1 height 11
radio input "true"
click at [809, 627] on button "Next" at bounding box center [779, 648] width 211 height 52
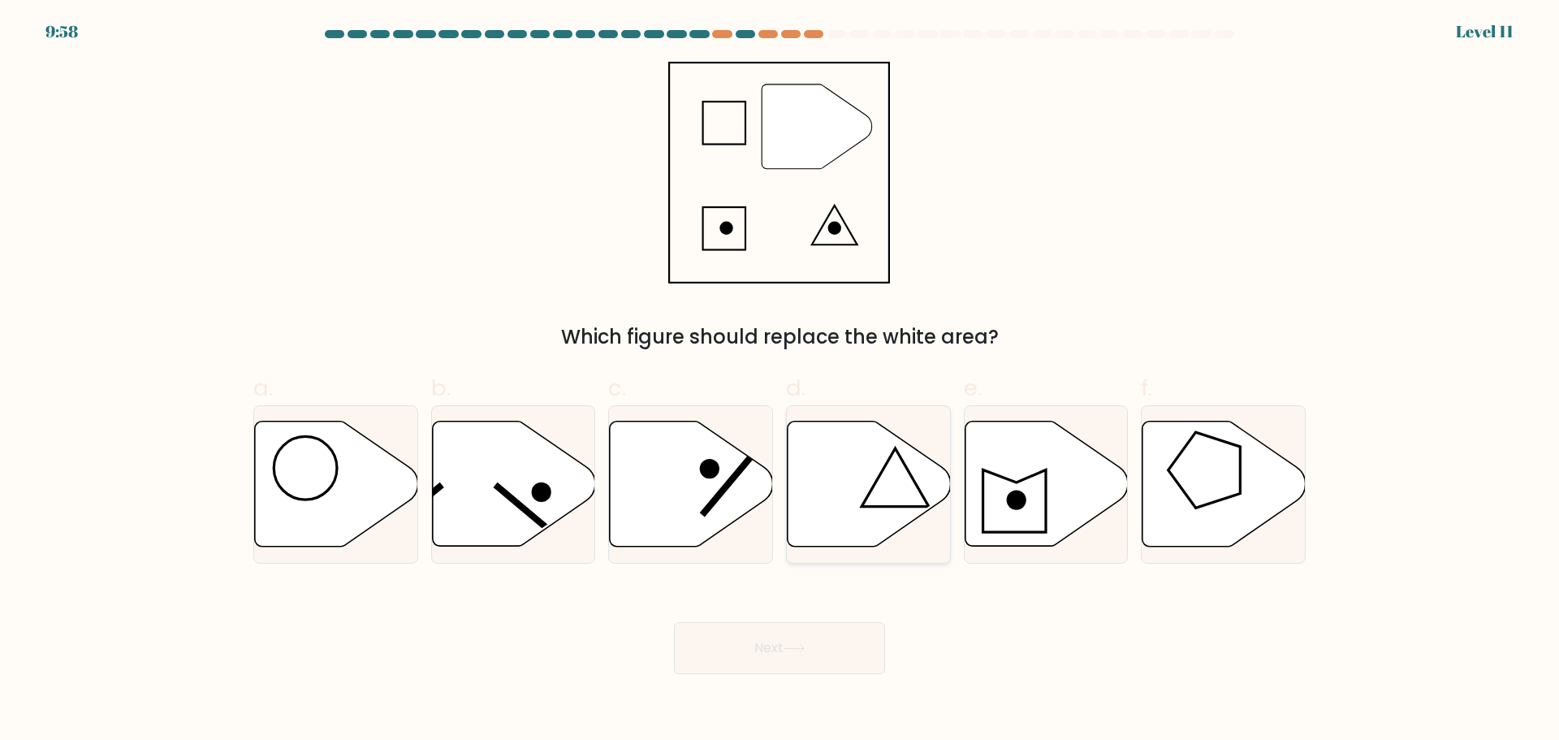
click at [859, 489] on icon at bounding box center [868, 482] width 163 height 125
click at [780, 381] on input "d." at bounding box center [779, 375] width 1 height 11
radio input "true"
click at [858, 632] on button "Next" at bounding box center [779, 648] width 211 height 52
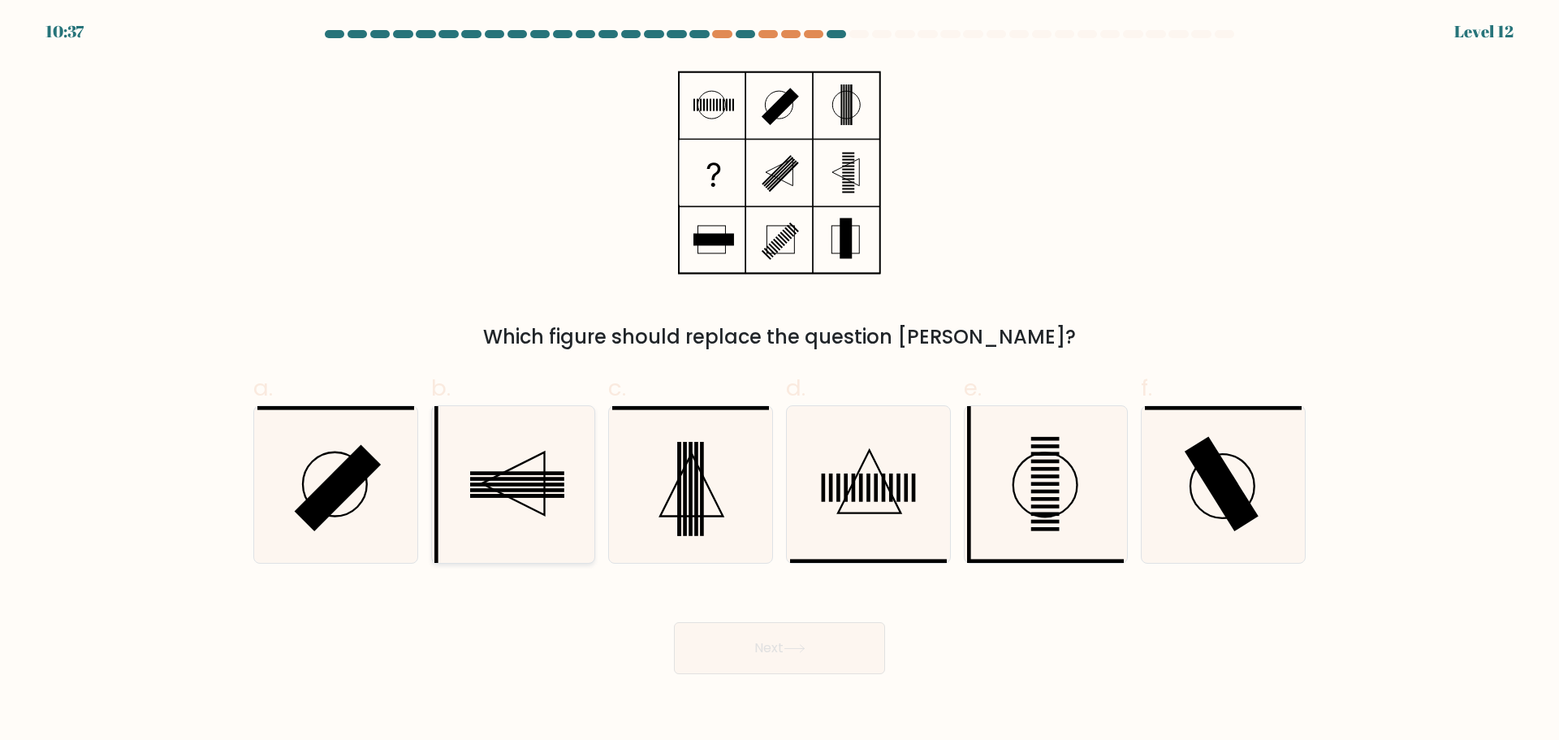
click at [555, 483] on rect at bounding box center [517, 484] width 94 height 4
click at [779, 381] on input "b." at bounding box center [779, 375] width 1 height 11
radio input "true"
click at [756, 649] on button "Next" at bounding box center [779, 648] width 211 height 52
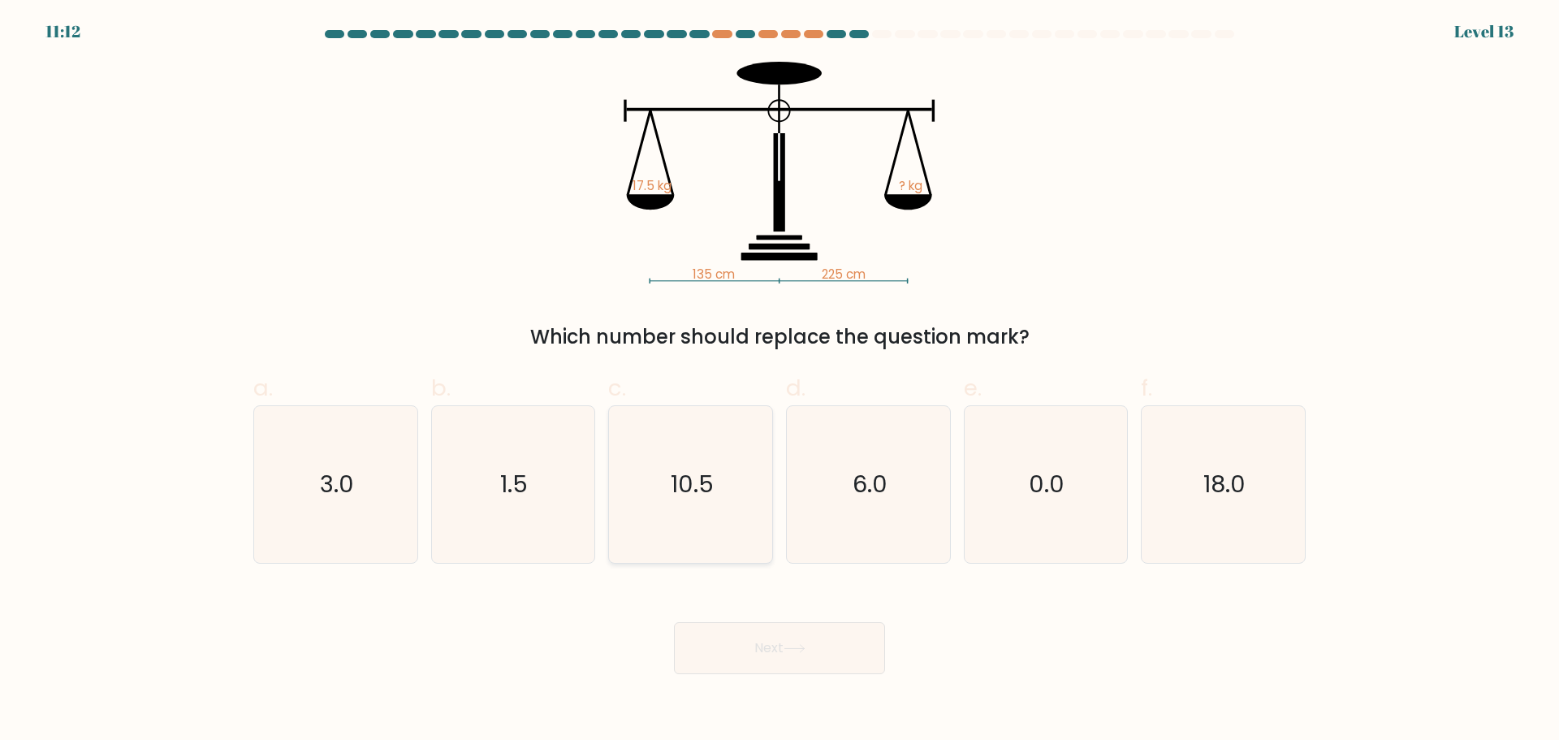
click at [718, 525] on icon "10.5" at bounding box center [690, 484] width 157 height 157
click at [779, 381] on input "c. 10.5" at bounding box center [779, 375] width 1 height 11
radio input "true"
click at [783, 637] on button "Next" at bounding box center [779, 648] width 211 height 52
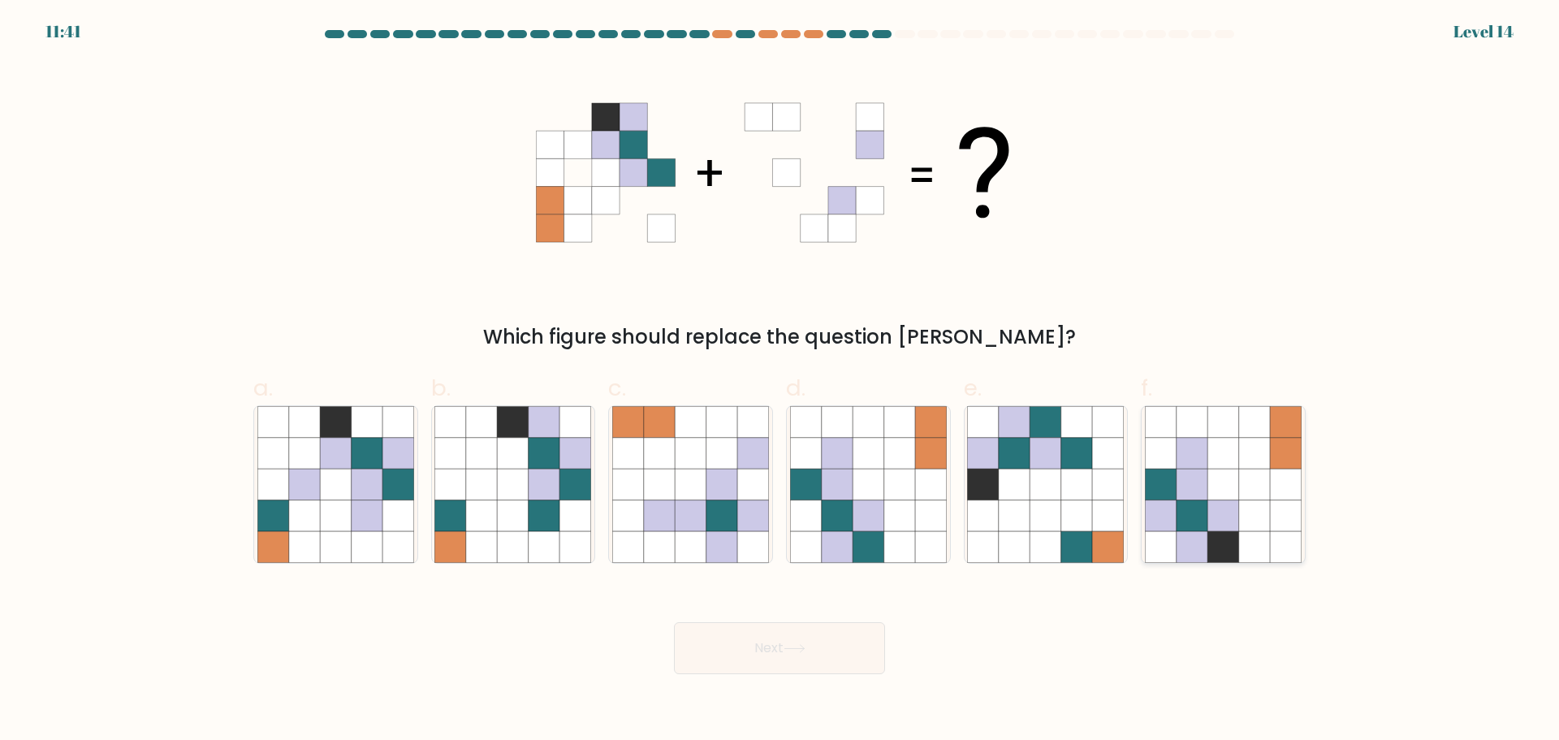
click at [1228, 474] on icon at bounding box center [1222, 483] width 31 height 31
click at [780, 381] on input "f." at bounding box center [779, 375] width 1 height 11
radio input "true"
click at [781, 660] on button "Next" at bounding box center [779, 648] width 211 height 52
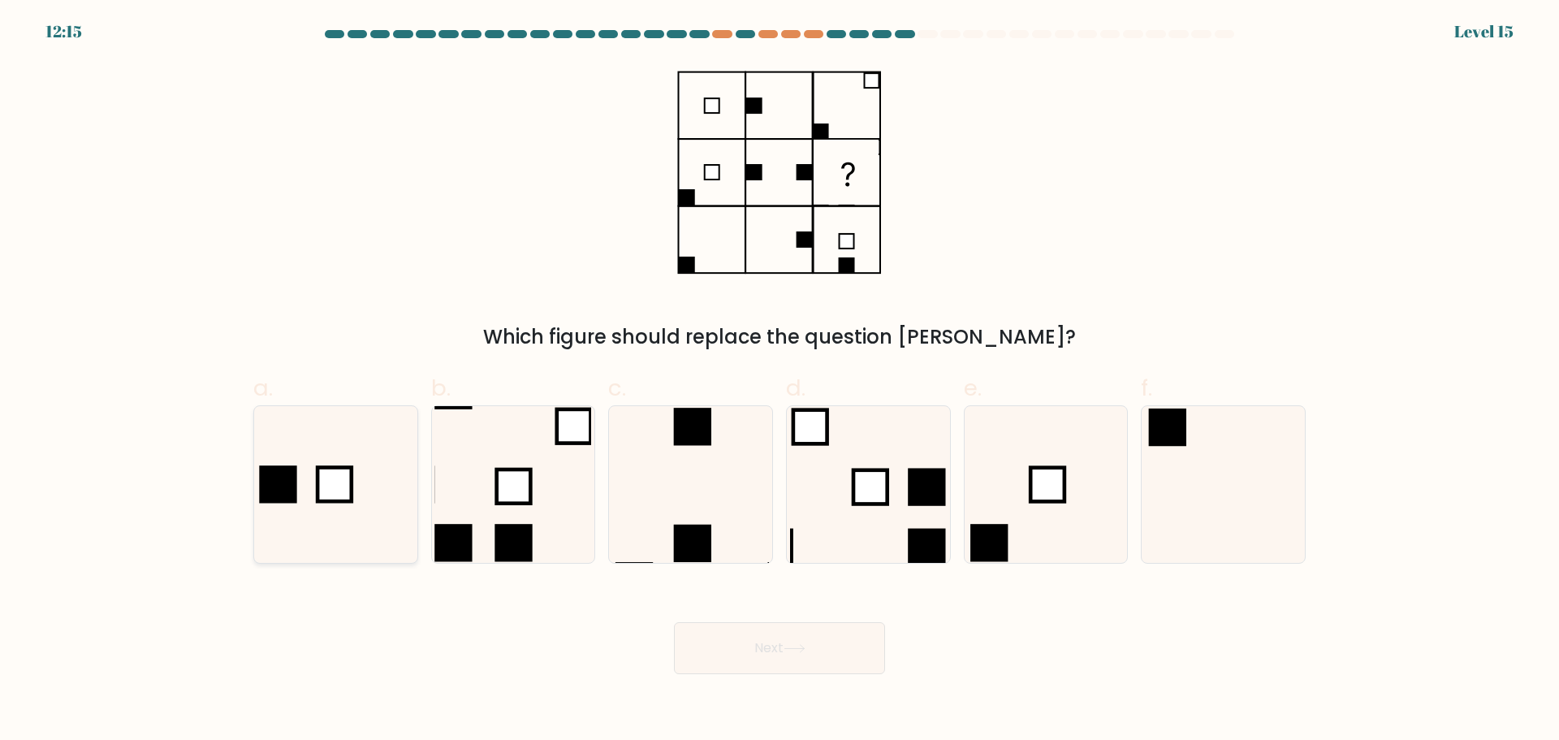
click at [362, 467] on icon at bounding box center [335, 484] width 157 height 157
click at [779, 381] on input "a." at bounding box center [779, 375] width 1 height 11
radio input "true"
click at [1215, 508] on icon at bounding box center [1223, 484] width 157 height 157
click at [780, 381] on input "f." at bounding box center [779, 375] width 1 height 11
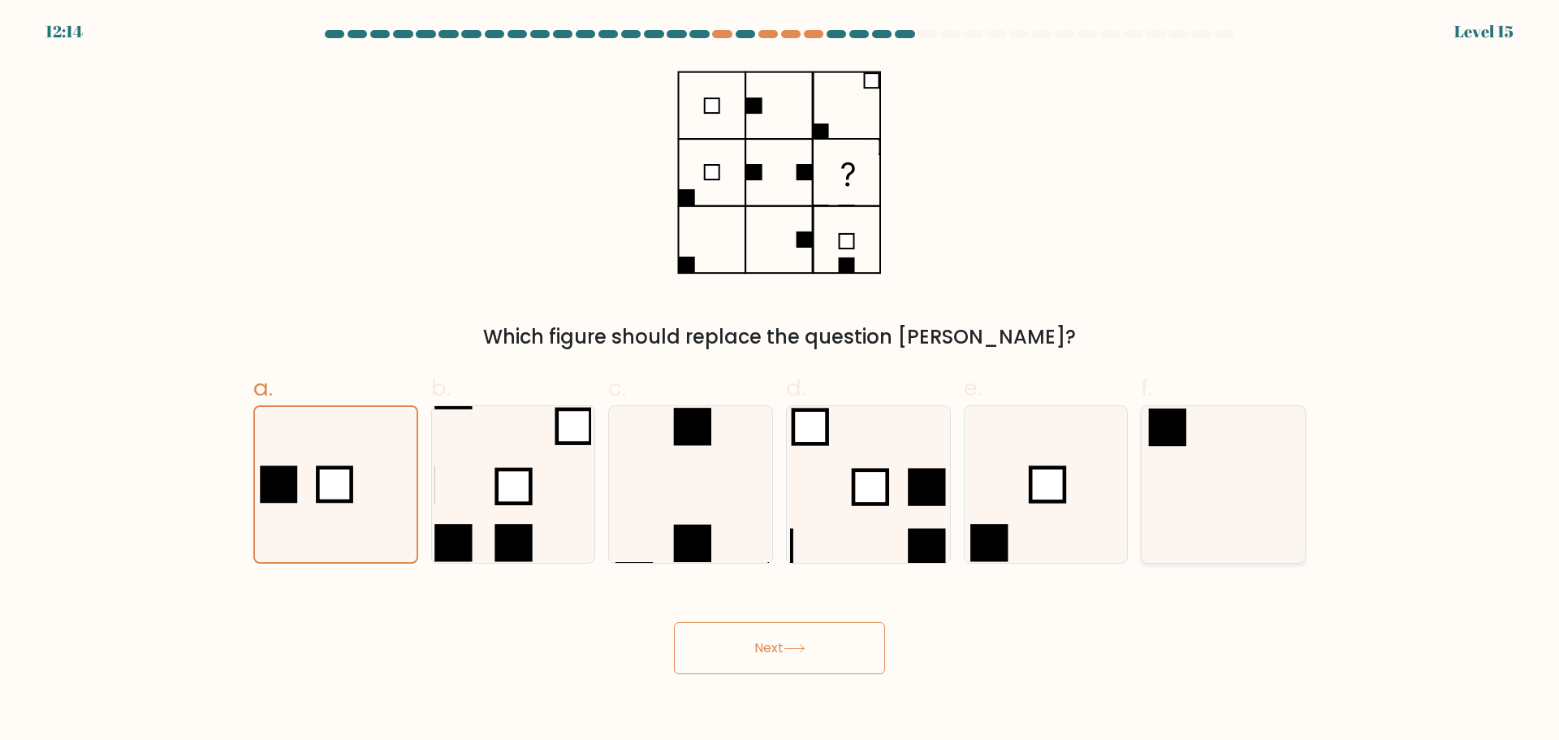
radio input "true"
click at [722, 602] on div "Next" at bounding box center [780, 628] width 1072 height 91
click at [760, 623] on button "Next" at bounding box center [779, 648] width 211 height 52
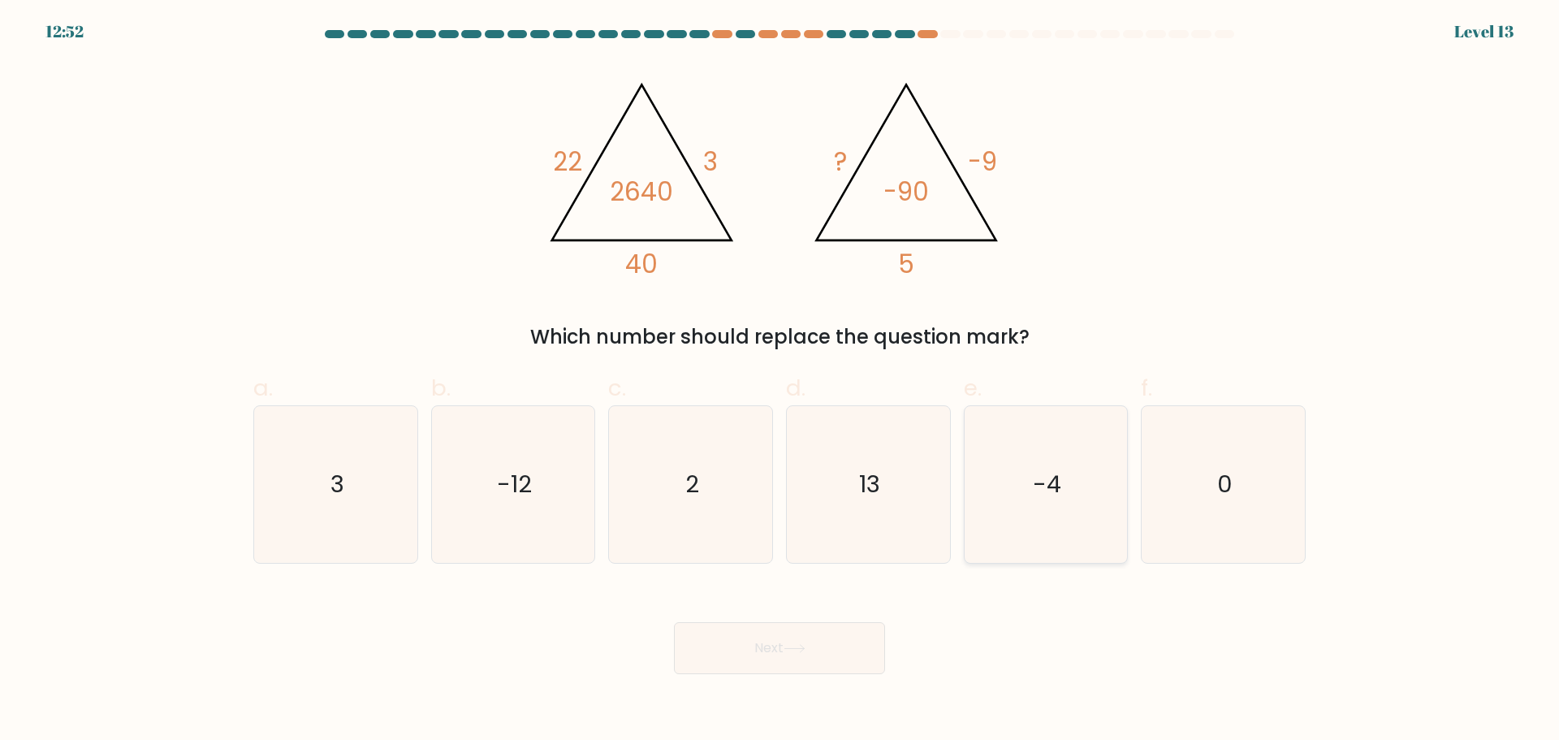
click at [1040, 482] on text "-4" at bounding box center [1047, 484] width 28 height 32
click at [780, 381] on input "e. -4" at bounding box center [779, 375] width 1 height 11
radio input "true"
drag, startPoint x: 1049, startPoint y: 494, endPoint x: 966, endPoint y: 507, distance: 83.9
click at [1039, 495] on text "-4" at bounding box center [1047, 484] width 28 height 32
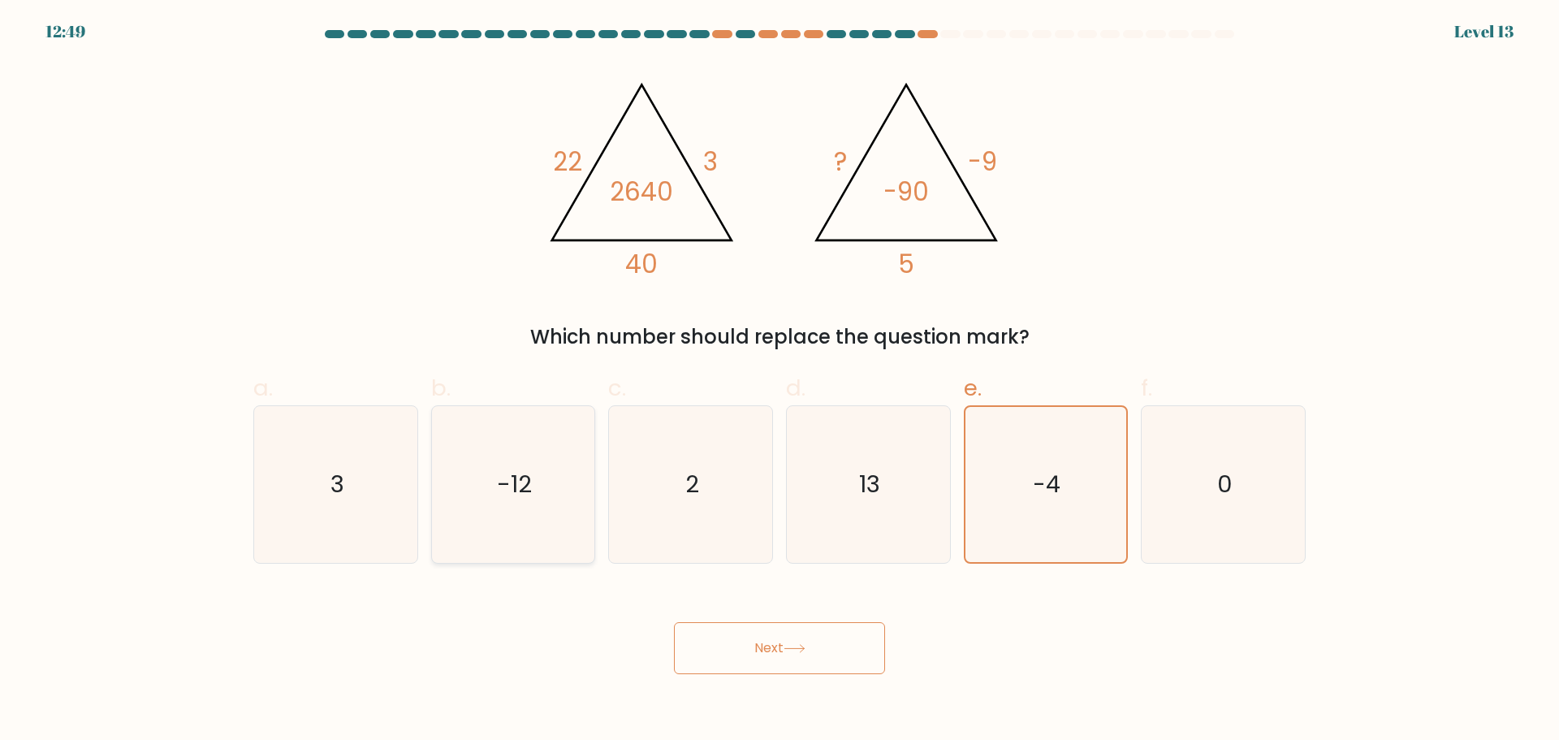
click at [570, 498] on icon "-12" at bounding box center [512, 484] width 157 height 157
click at [779, 381] on input "b. -12" at bounding box center [779, 375] width 1 height 11
radio input "true"
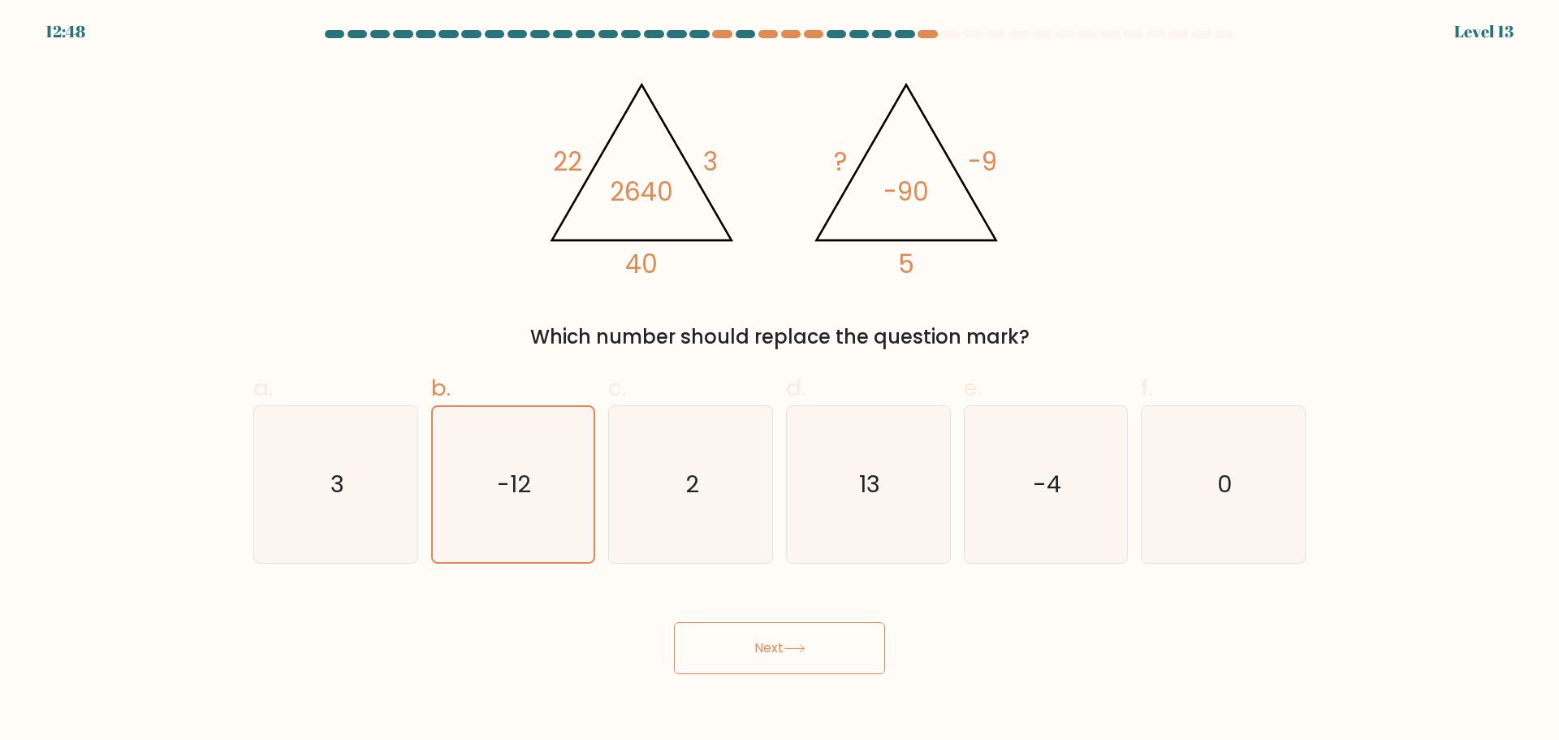
click at [726, 630] on button "Next" at bounding box center [779, 648] width 211 height 52
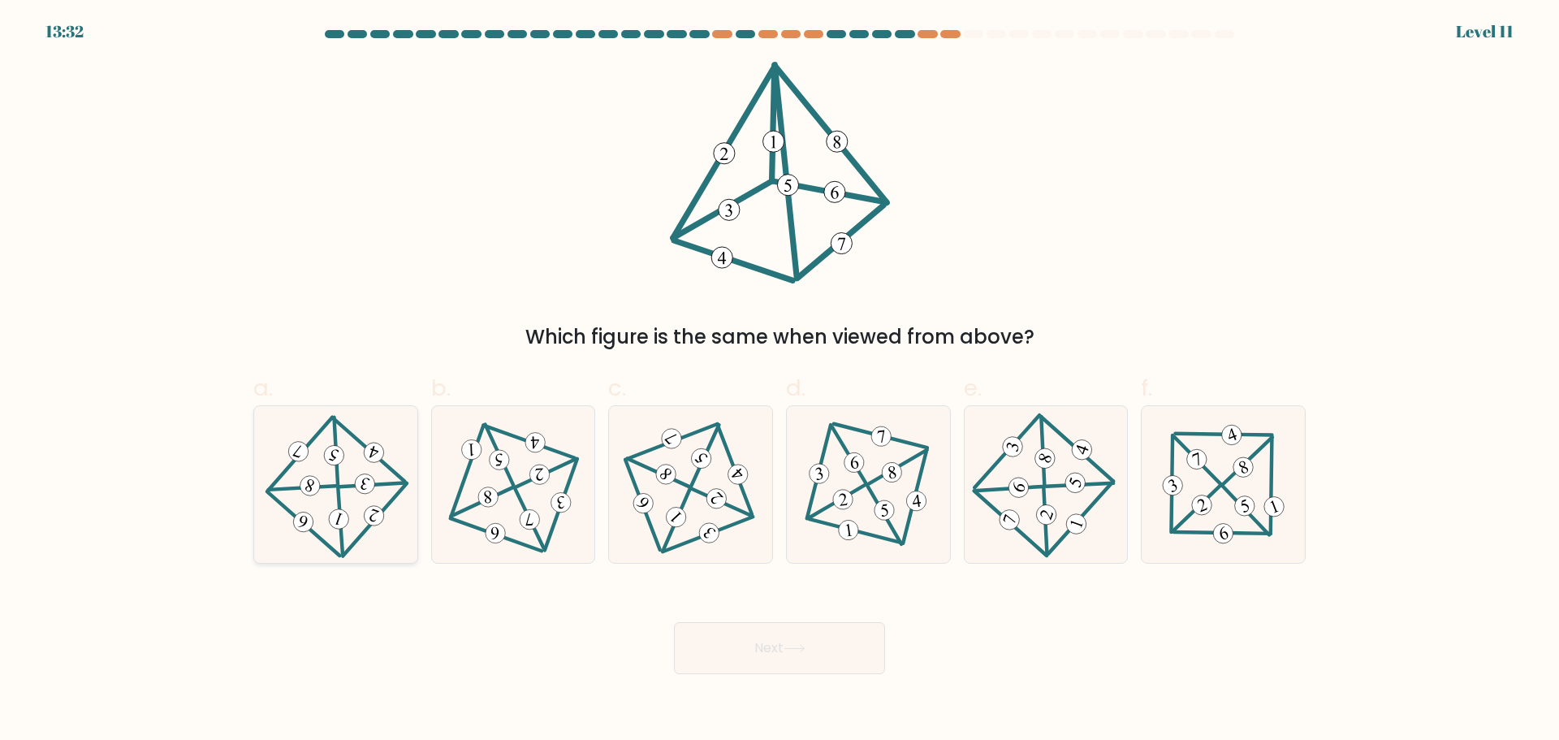
click at [374, 488] on icon at bounding box center [336, 483] width 126 height 125
click at [779, 381] on input "a." at bounding box center [779, 375] width 1 height 11
radio input "true"
click at [798, 641] on button "Next" at bounding box center [779, 648] width 211 height 52
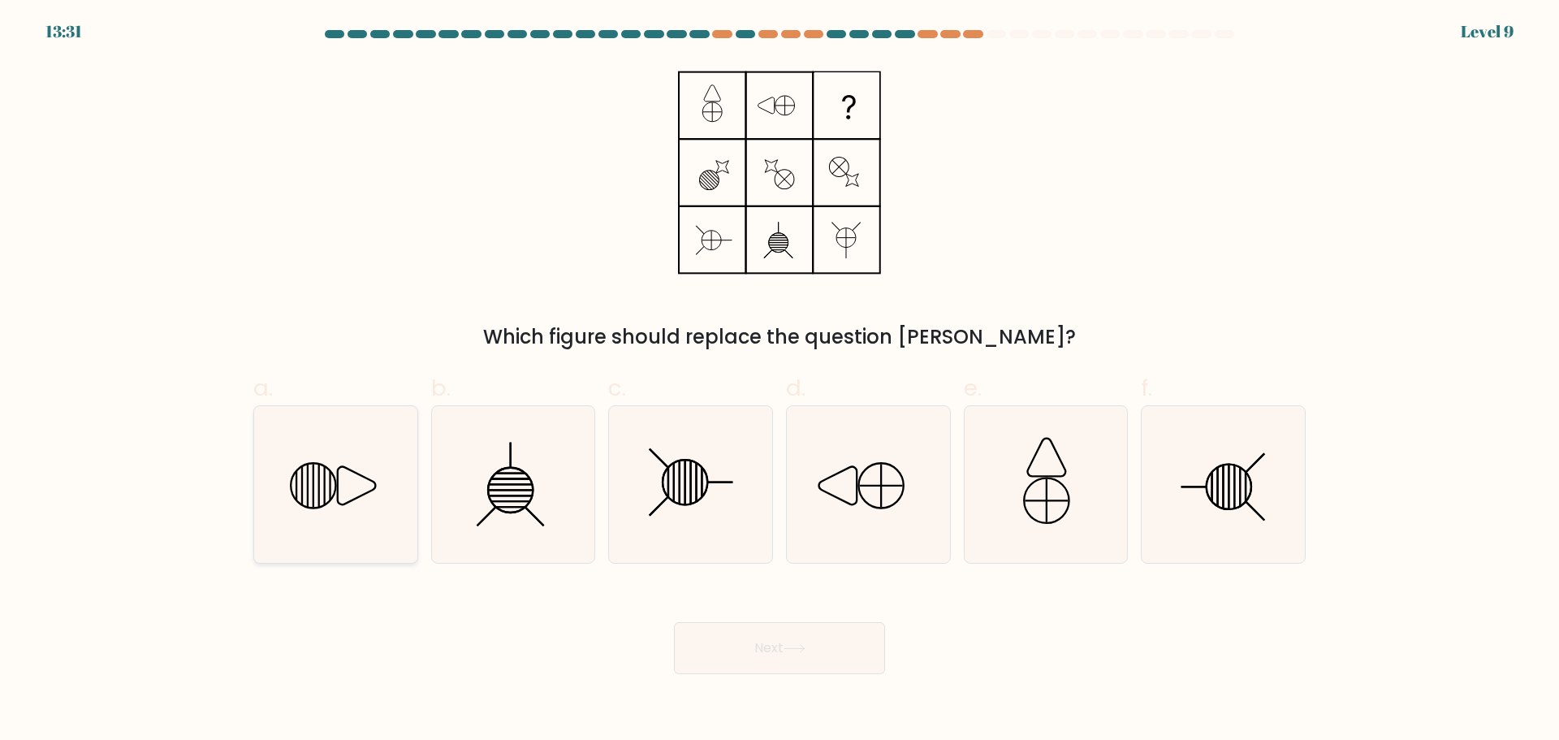
click at [399, 518] on icon at bounding box center [335, 484] width 157 height 157
click at [779, 381] on input "a." at bounding box center [779, 375] width 1 height 11
radio input "true"
drag, startPoint x: 786, startPoint y: 649, endPoint x: 679, endPoint y: 590, distance: 122.4
click at [778, 653] on button "Next" at bounding box center [779, 648] width 211 height 52
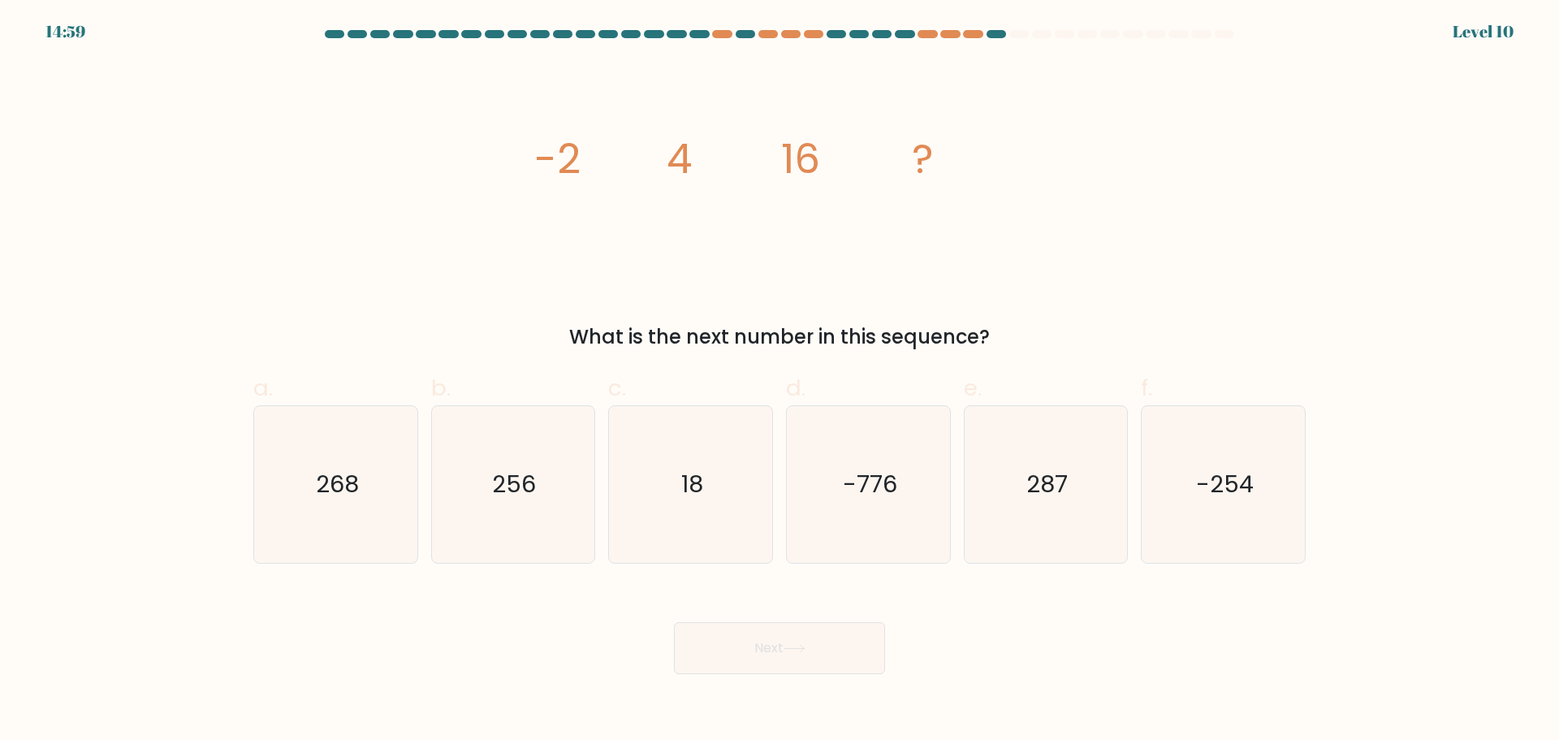
click at [396, 504] on icon "268" at bounding box center [335, 484] width 157 height 157
click at [779, 381] on input "a. 268" at bounding box center [779, 375] width 1 height 11
radio input "true"
drag, startPoint x: 750, startPoint y: 644, endPoint x: 747, endPoint y: 629, distance: 15.0
click at [748, 644] on button "Next" at bounding box center [779, 648] width 211 height 52
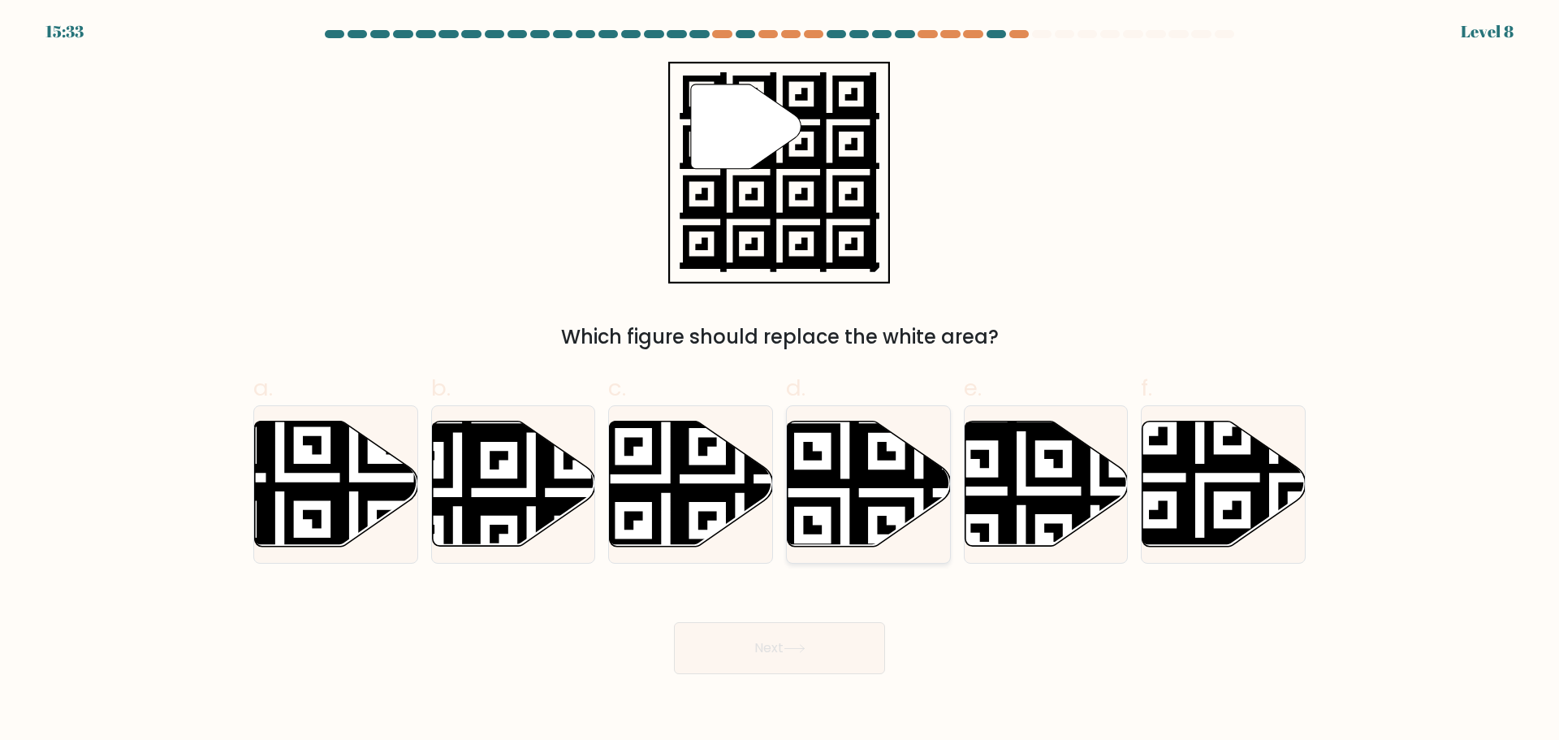
click at [885, 485] on icon at bounding box center [918, 417] width 295 height 295
click at [780, 381] on input "d." at bounding box center [779, 375] width 1 height 11
radio input "true"
click at [795, 637] on button "Next" at bounding box center [779, 648] width 211 height 52
